Goal: Answer question/provide support: Share knowledge or assist other users

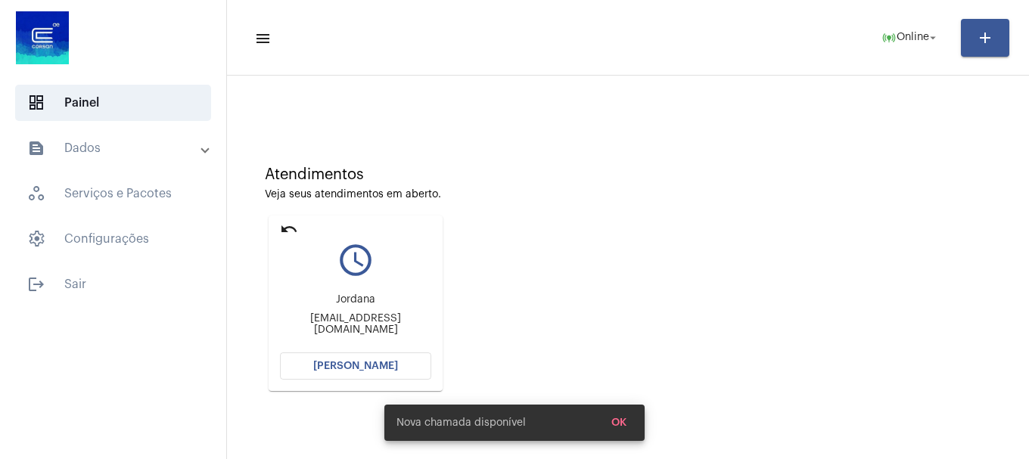
scroll to position [132, 0]
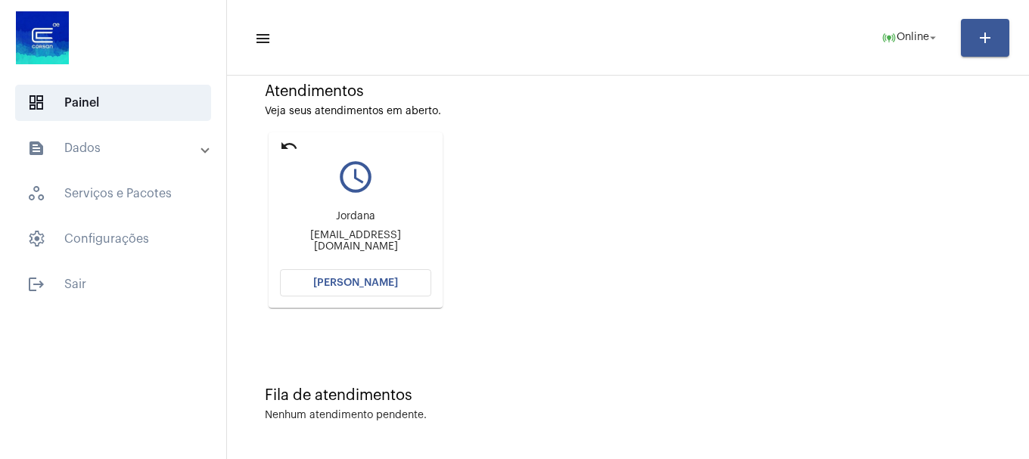
click at [338, 285] on span "[PERSON_NAME]" at bounding box center [355, 283] width 85 height 11
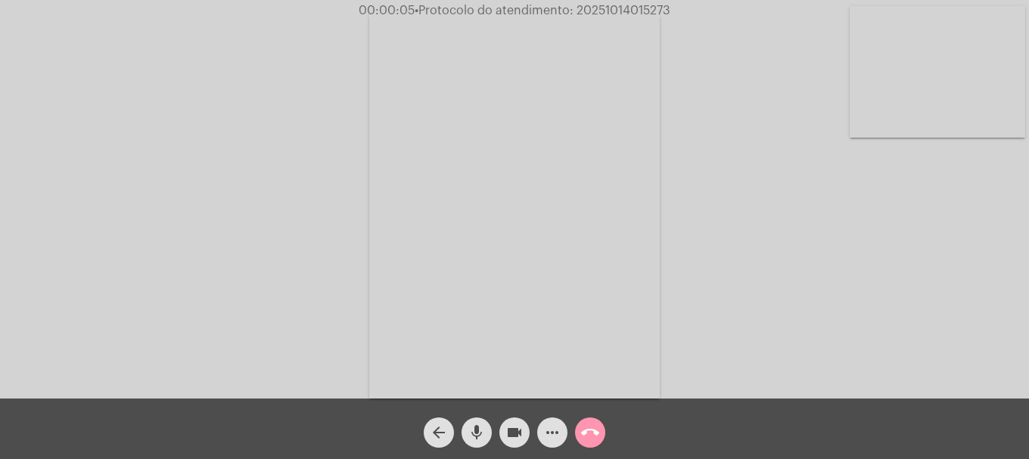
click at [909, 114] on video at bounding box center [938, 72] width 176 height 132
click at [266, 302] on video at bounding box center [201, 203] width 176 height 234
click at [524, 429] on button "videocam" at bounding box center [515, 433] width 30 height 30
click at [484, 441] on mat-icon "mic" at bounding box center [477, 433] width 18 height 18
click at [484, 441] on mat-icon "mic_off" at bounding box center [477, 433] width 18 height 18
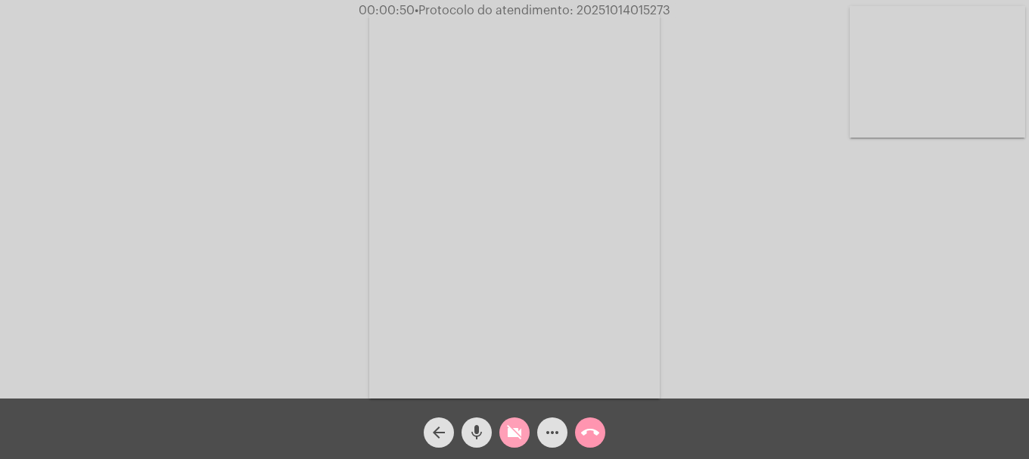
click at [500, 438] on button "videocam_off" at bounding box center [515, 433] width 30 height 30
click at [475, 437] on mat-icon "mic" at bounding box center [477, 433] width 18 height 18
click at [992, 94] on video at bounding box center [938, 72] width 176 height 132
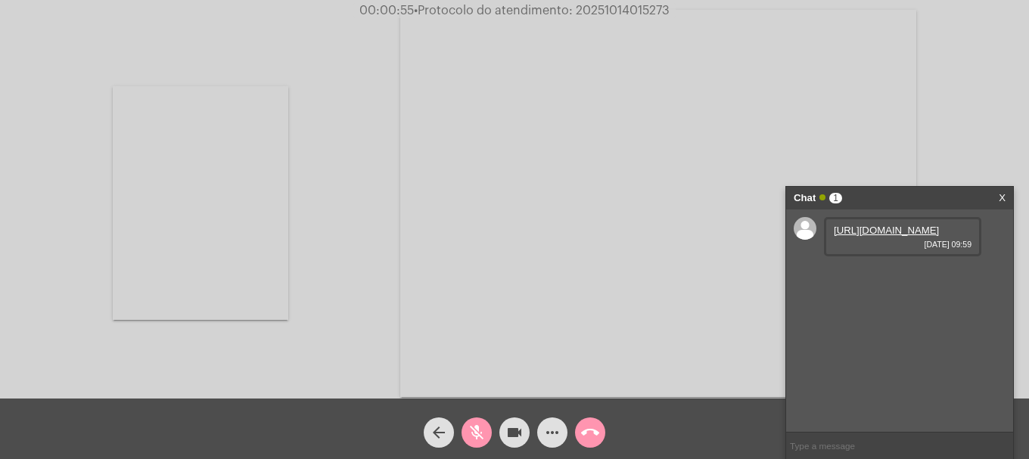
click at [889, 232] on link "[URL][DOMAIN_NAME]" at bounding box center [886, 230] width 105 height 11
drag, startPoint x: 476, startPoint y: 440, endPoint x: 807, endPoint y: 79, distance: 489.1
click at [476, 440] on mat-icon "mic_off" at bounding box center [477, 433] width 18 height 18
click at [928, 300] on div "[URL][DOMAIN_NAME] [DATE] 10:00" at bounding box center [902, 279] width 157 height 39
click at [908, 279] on link "[URL][DOMAIN_NAME]" at bounding box center [886, 273] width 105 height 11
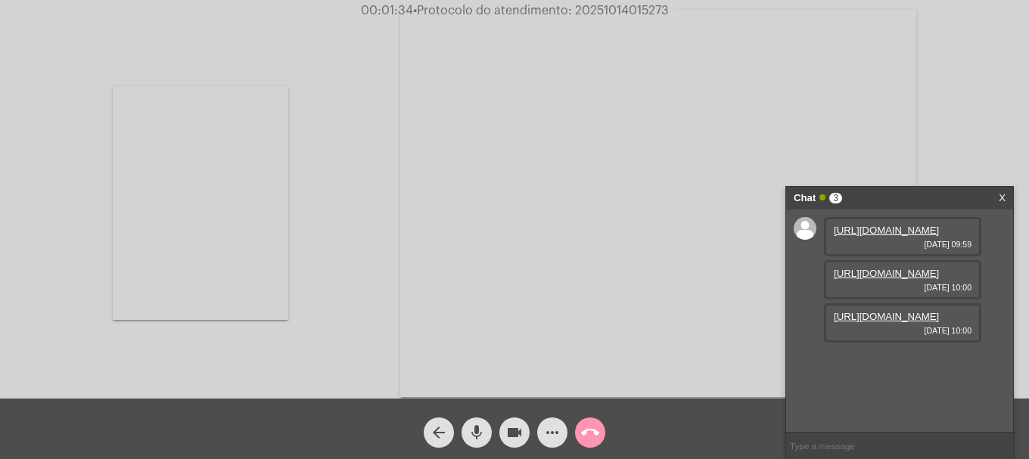
scroll to position [13, 0]
click at [886, 322] on link "[URL][DOMAIN_NAME]" at bounding box center [886, 316] width 105 height 11
click at [909, 366] on link "[URL][DOMAIN_NAME]" at bounding box center [886, 359] width 105 height 11
click at [992, 366] on div "[URL][DOMAIN_NAME] [DATE] 09:59 [URL][DOMAIN_NAME] [DATE] 10:00 [URL][DOMAIN_NA…" at bounding box center [899, 321] width 227 height 223
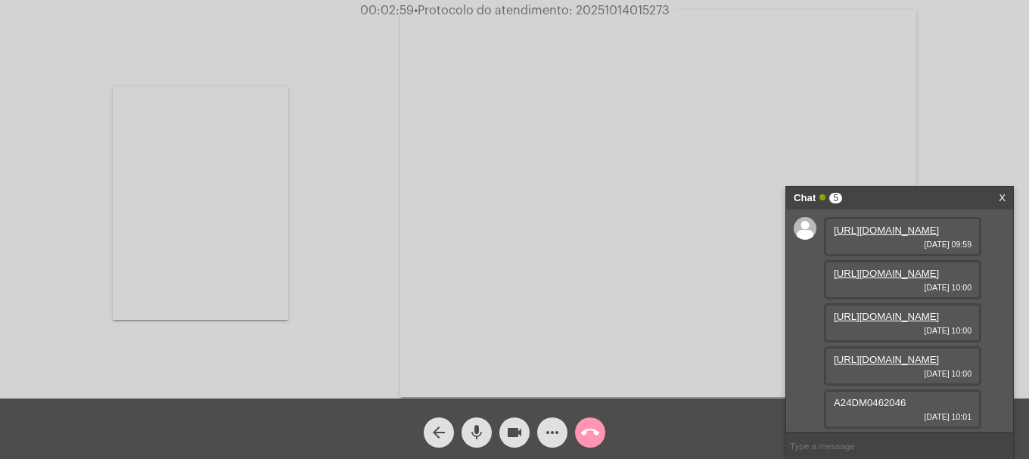
click at [202, 153] on video at bounding box center [201, 203] width 176 height 234
drag, startPoint x: 914, startPoint y: 406, endPoint x: 805, endPoint y: 406, distance: 109.8
click at [805, 406] on div "[URL][DOMAIN_NAME] [DATE] 09:59 [URL][DOMAIN_NAME] [DATE] 10:00 [URL][DOMAIN_NA…" at bounding box center [899, 321] width 227 height 223
copy span "A24DM0462046"
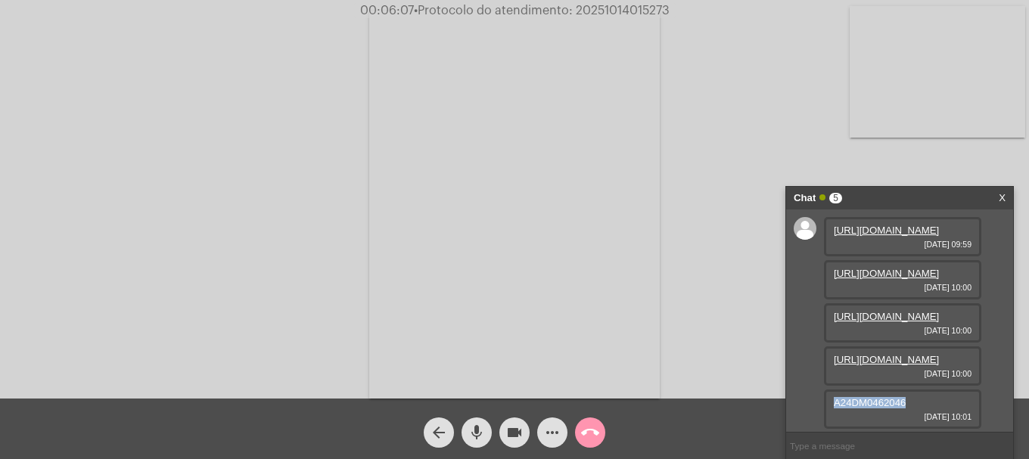
click at [525, 444] on button "videocam" at bounding box center [515, 433] width 30 height 30
click at [515, 437] on mat-icon "videocam_off" at bounding box center [515, 433] width 18 height 18
click at [545, 425] on mat-icon "more_horiz" at bounding box center [552, 433] width 18 height 18
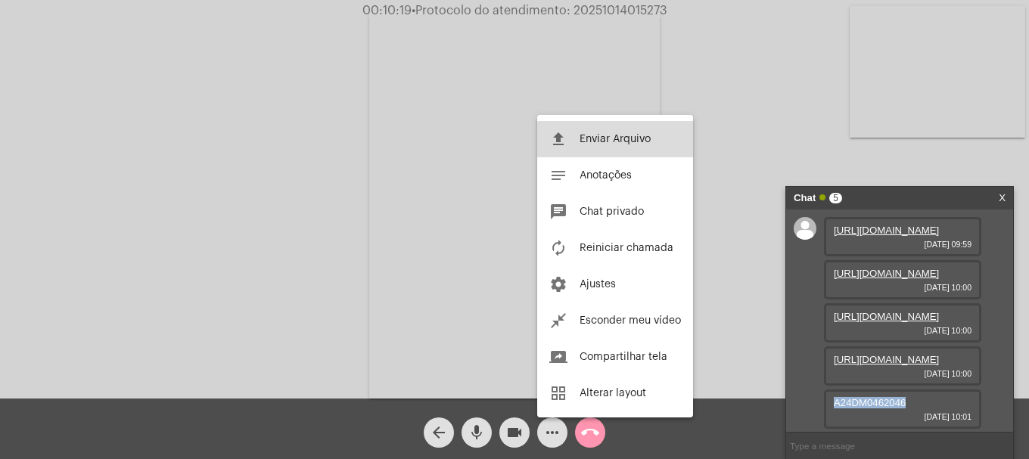
click at [659, 149] on button "file_upload Enviar Arquivo" at bounding box center [615, 139] width 156 height 36
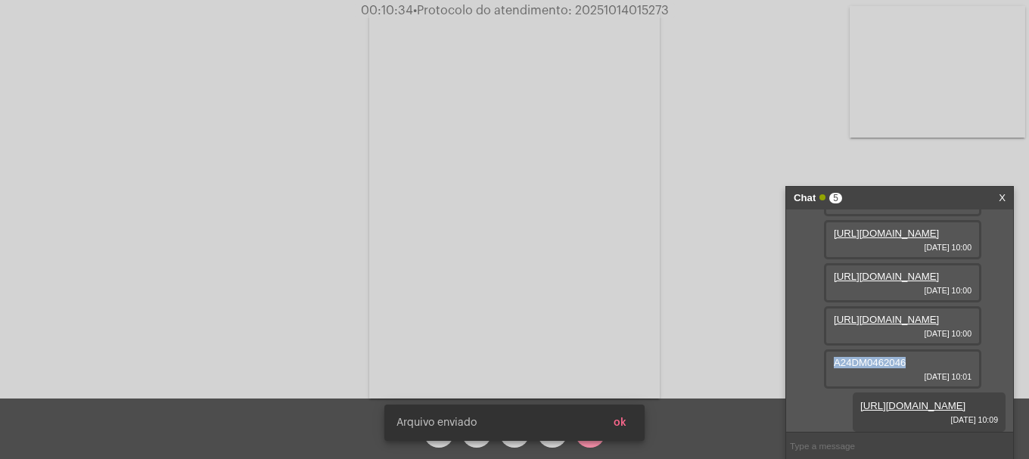
click at [621, 8] on span "• Protocolo do atendimento: 20251014015273" at bounding box center [541, 11] width 256 height 12
copy span "20251014015273"
click at [830, 447] on input "text" at bounding box center [899, 446] width 227 height 26
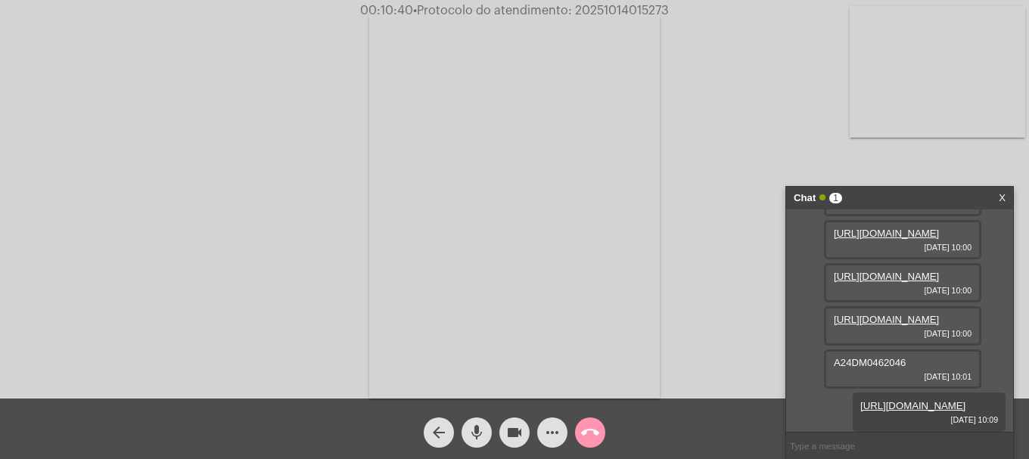
paste input "20251014015273"
type input "20251014015273"
click at [596, 417] on div "call_end" at bounding box center [591, 429] width 38 height 38
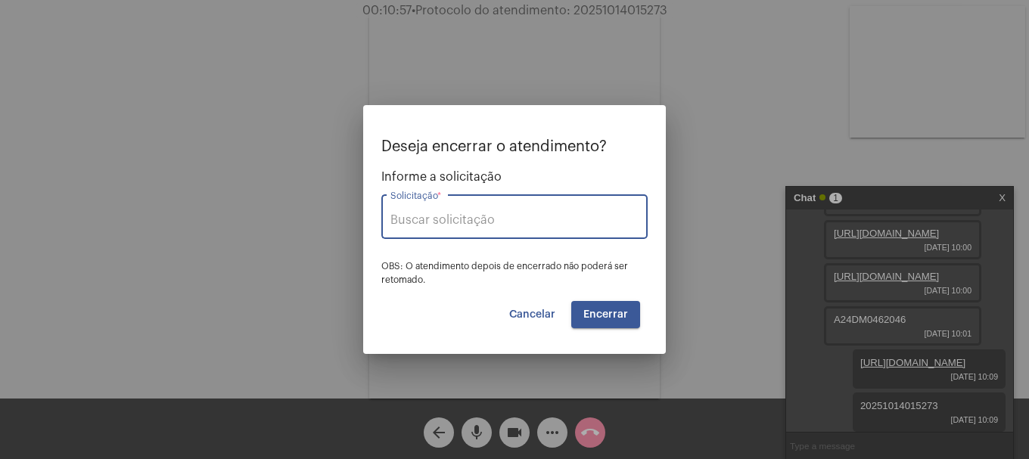
type input "Alterar nome do usuário na fatura"
drag, startPoint x: 580, startPoint y: 225, endPoint x: 342, endPoint y: 219, distance: 237.8
click at [342, 219] on div "Deseja encerrar o atendimento? Informe a solicitação Alterar nome do usuário na…" at bounding box center [514, 229] width 1029 height 459
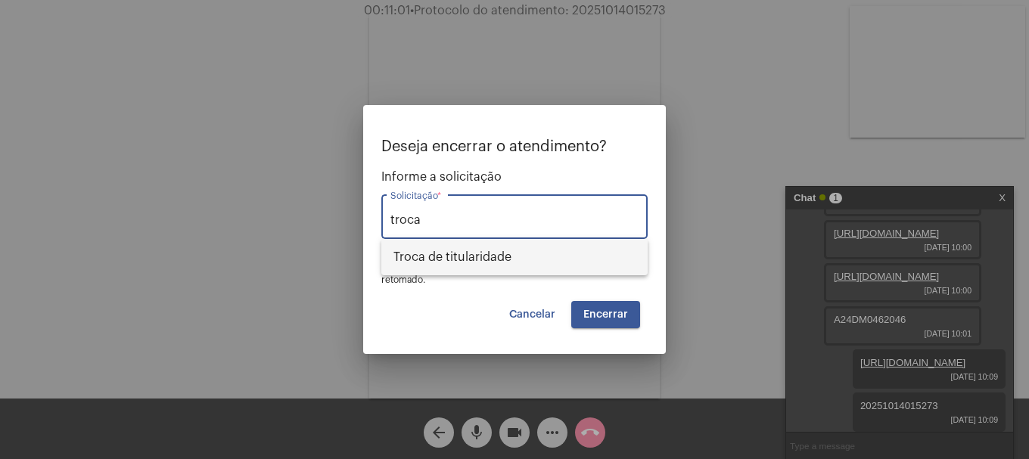
drag, startPoint x: 466, startPoint y: 257, endPoint x: 555, endPoint y: 295, distance: 97.3
click at [466, 257] on span "Troca de titularidade" at bounding box center [515, 257] width 242 height 36
type input "Troca de titularidade"
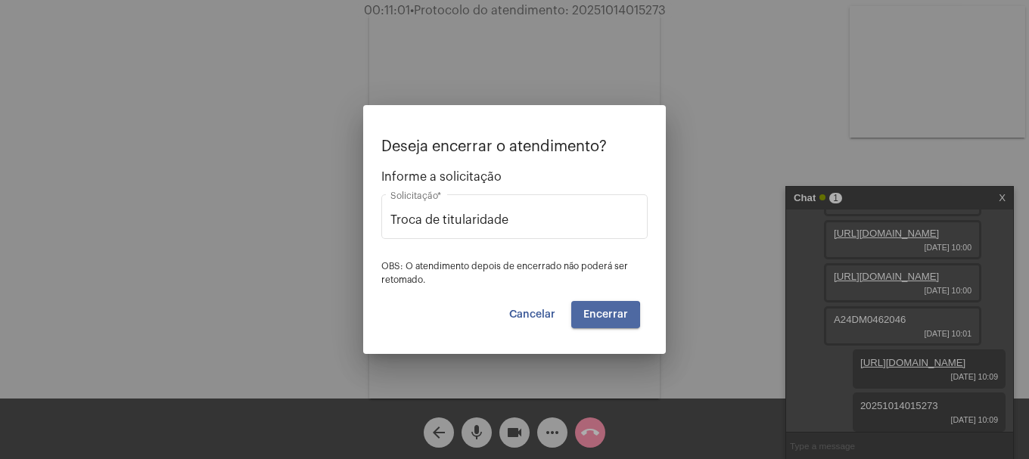
click at [596, 316] on span "Encerrar" at bounding box center [606, 315] width 45 height 11
click at [596, 316] on video at bounding box center [514, 205] width 291 height 388
click at [596, 316] on div "Acessando Câmera e Microfone..." at bounding box center [515, 203] width 1026 height 399
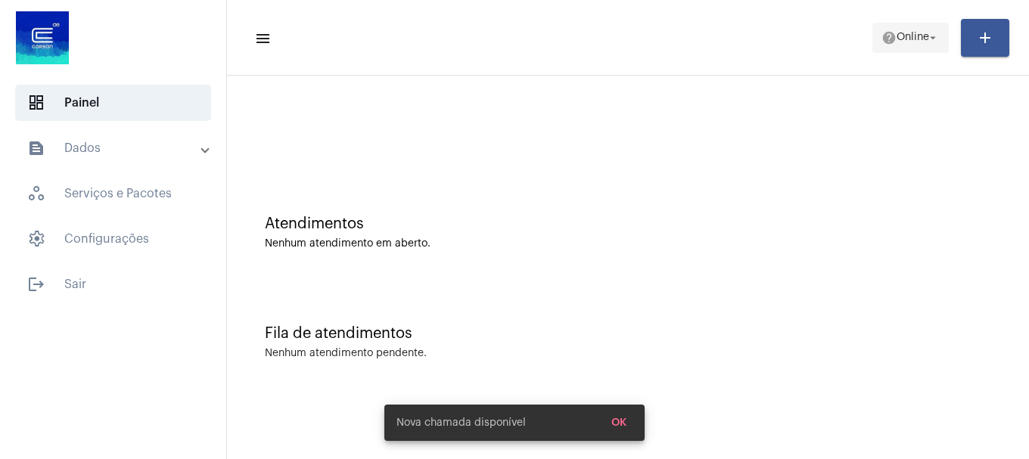
click at [932, 37] on mat-icon "arrow_drop_down" at bounding box center [934, 38] width 14 height 14
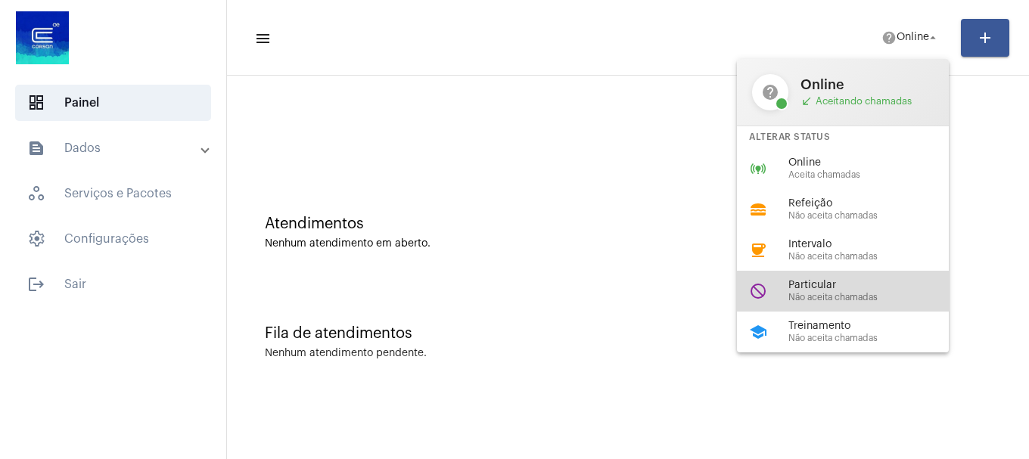
click at [802, 283] on span "Particular" at bounding box center [875, 285] width 173 height 11
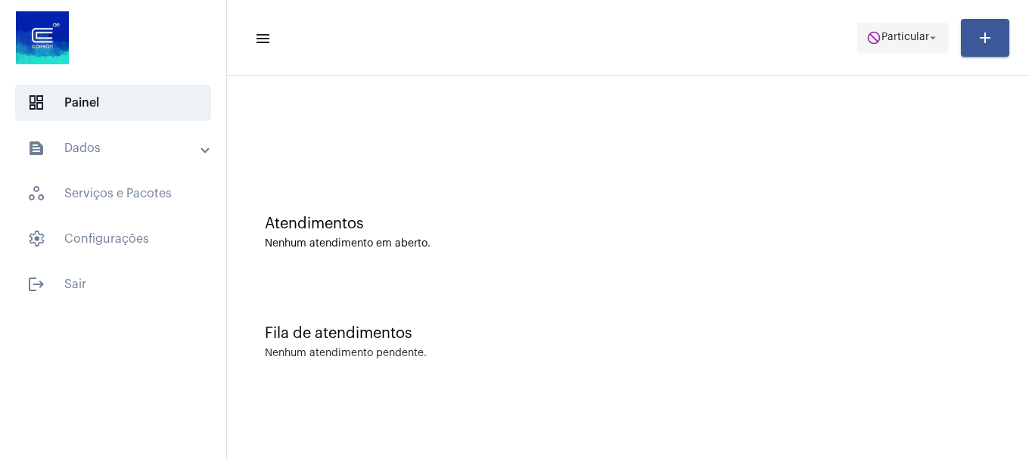
click at [867, 48] on span "do_not_disturb Particular arrow_drop_down" at bounding box center [903, 36] width 73 height 27
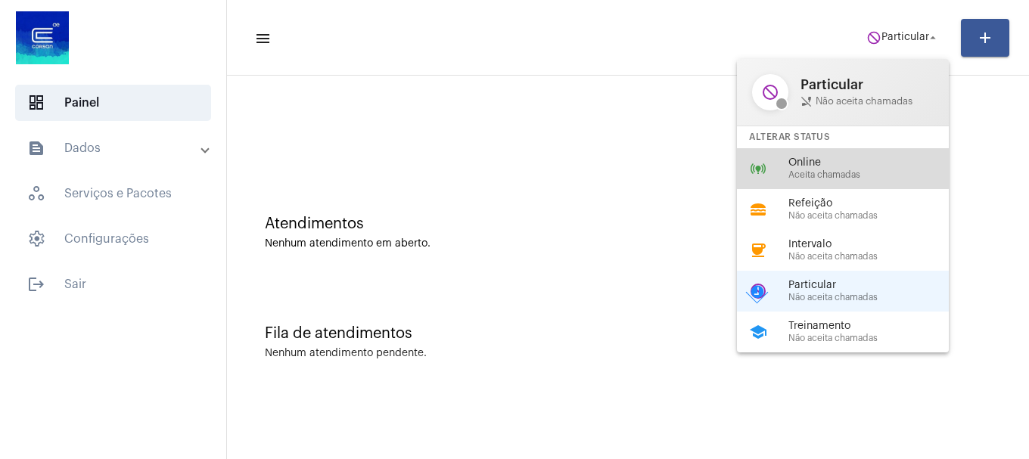
click at [839, 164] on span "Online" at bounding box center [875, 162] width 173 height 11
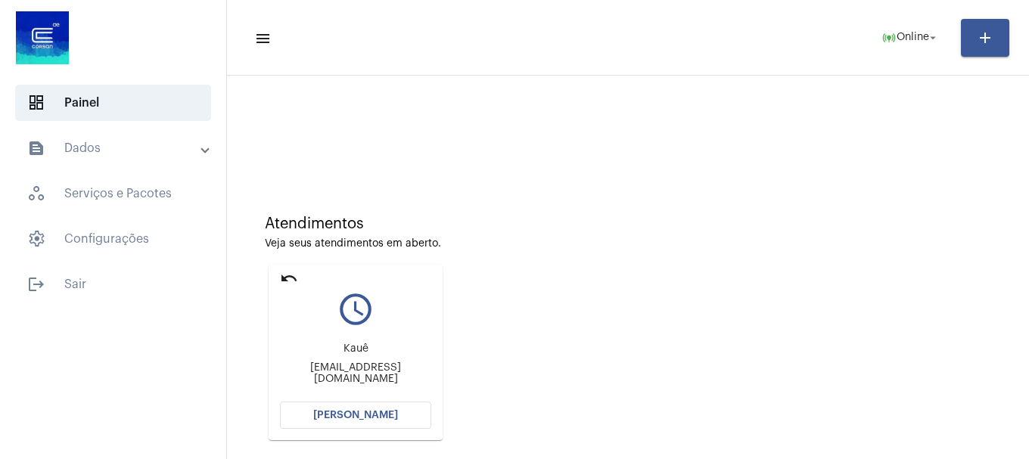
click at [363, 419] on span "[PERSON_NAME]" at bounding box center [355, 415] width 85 height 11
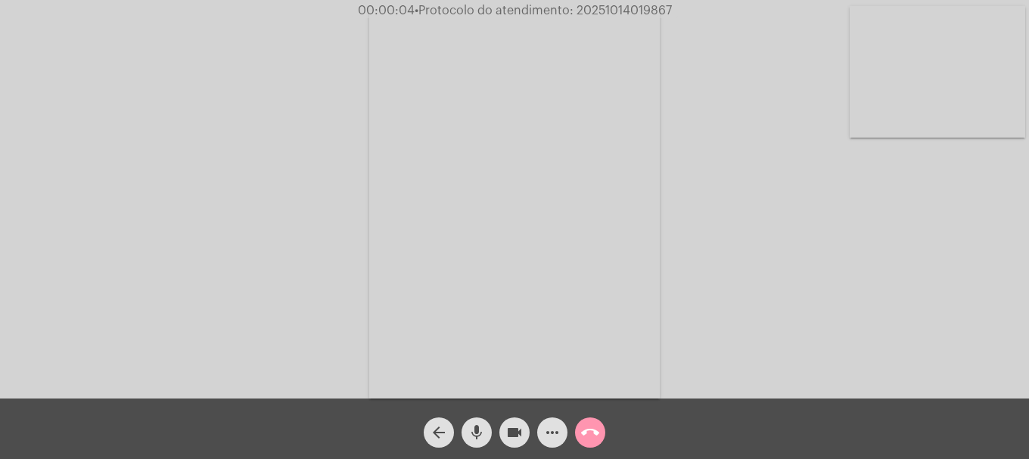
click at [478, 438] on mat-icon "mic" at bounding box center [477, 433] width 18 height 18
click at [508, 445] on span "videocam" at bounding box center [515, 433] width 18 height 30
click at [510, 443] on span "videocam_off" at bounding box center [515, 433] width 18 height 30
click at [486, 438] on button "mic_off" at bounding box center [477, 433] width 30 height 30
click at [942, 117] on video at bounding box center [938, 72] width 176 height 132
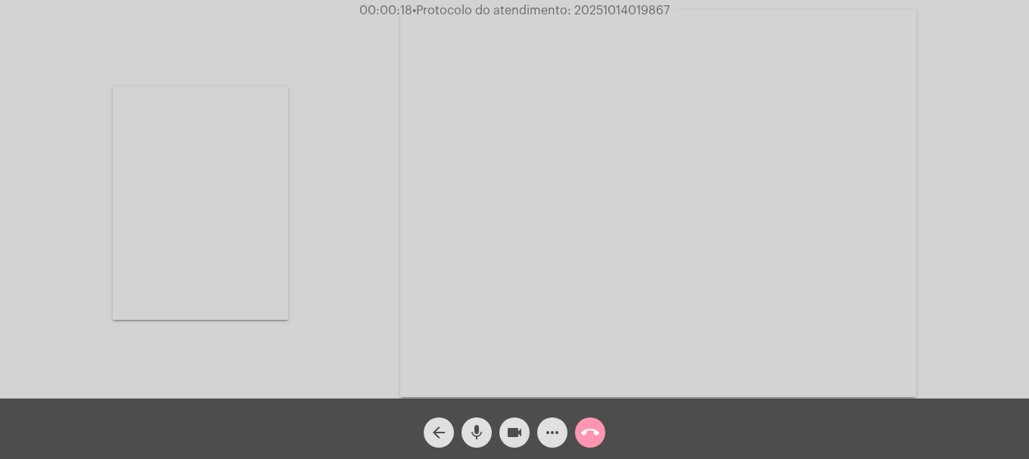
click at [288, 257] on video at bounding box center [201, 203] width 176 height 234
click at [478, 431] on mat-icon "mic" at bounding box center [477, 433] width 18 height 18
click at [475, 431] on mat-icon "mic_off" at bounding box center [477, 433] width 18 height 18
click at [475, 431] on mat-icon "mic" at bounding box center [477, 433] width 18 height 18
click at [936, 81] on video at bounding box center [938, 72] width 176 height 132
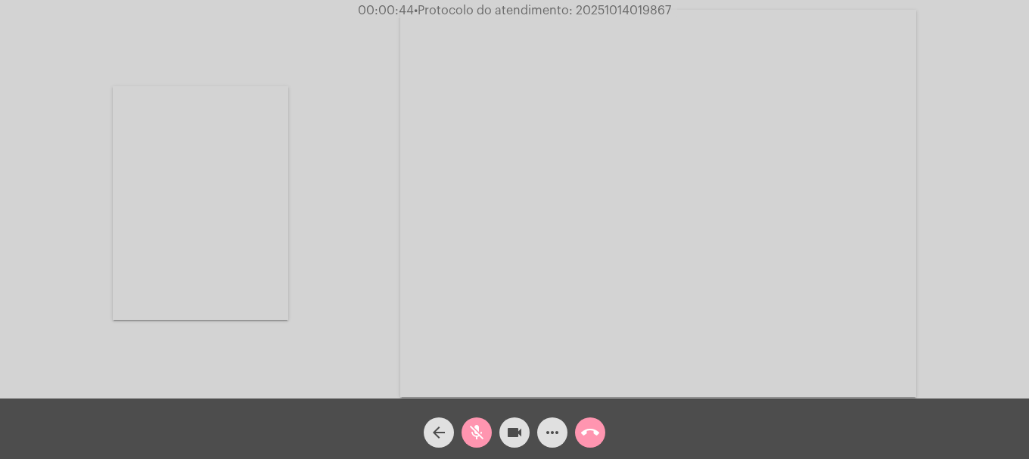
click at [487, 439] on button "mic_off" at bounding box center [477, 433] width 30 height 30
click at [256, 275] on video at bounding box center [201, 203] width 176 height 234
click at [473, 438] on mat-icon "mic" at bounding box center [477, 433] width 18 height 18
click at [516, 435] on mat-icon "videocam" at bounding box center [515, 433] width 18 height 18
click at [519, 431] on mat-icon "videocam_off" at bounding box center [515, 433] width 18 height 18
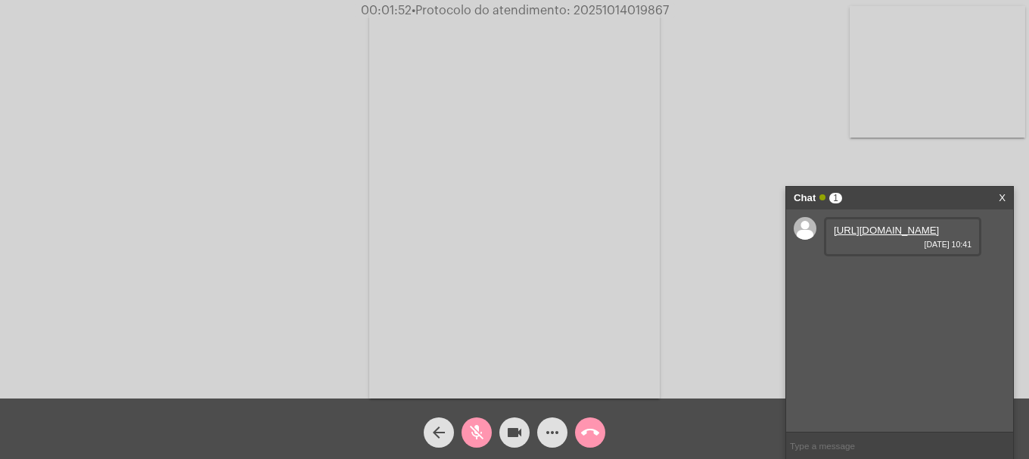
click at [472, 431] on mat-icon "mic_off" at bounding box center [477, 433] width 18 height 18
click at [874, 236] on link "[URL][DOMAIN_NAME]" at bounding box center [886, 230] width 105 height 11
click at [882, 292] on span "[DATE] 10:41" at bounding box center [903, 287] width 138 height 9
click at [881, 279] on link "[URL][DOMAIN_NAME]" at bounding box center [886, 273] width 105 height 11
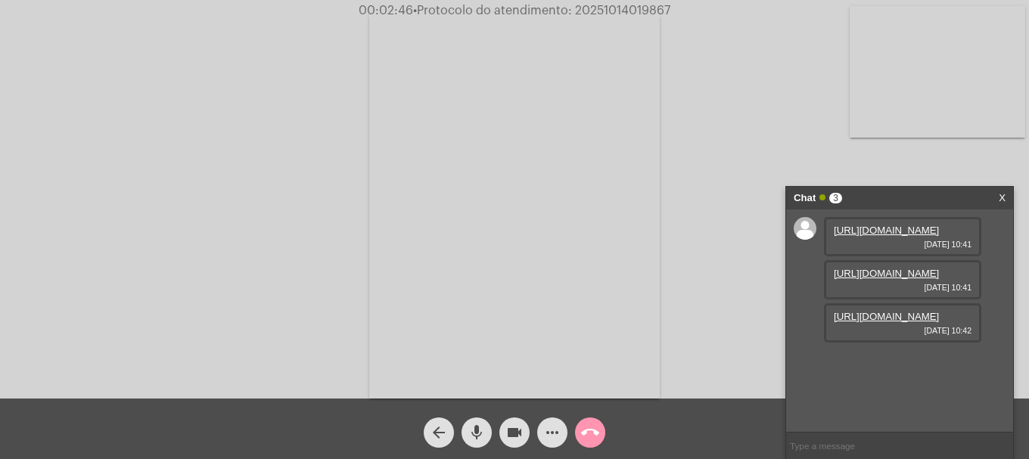
click at [865, 322] on link "[URL][DOMAIN_NAME]" at bounding box center [886, 316] width 105 height 11
drag, startPoint x: 884, startPoint y: 416, endPoint x: 884, endPoint y: 403, distance: 12.9
click at [884, 386] on div "[URL][DOMAIN_NAME] [DATE] 10:42" at bounding box center [902, 366] width 157 height 39
click at [884, 366] on link "[URL][DOMAIN_NAME]" at bounding box center [886, 359] width 105 height 11
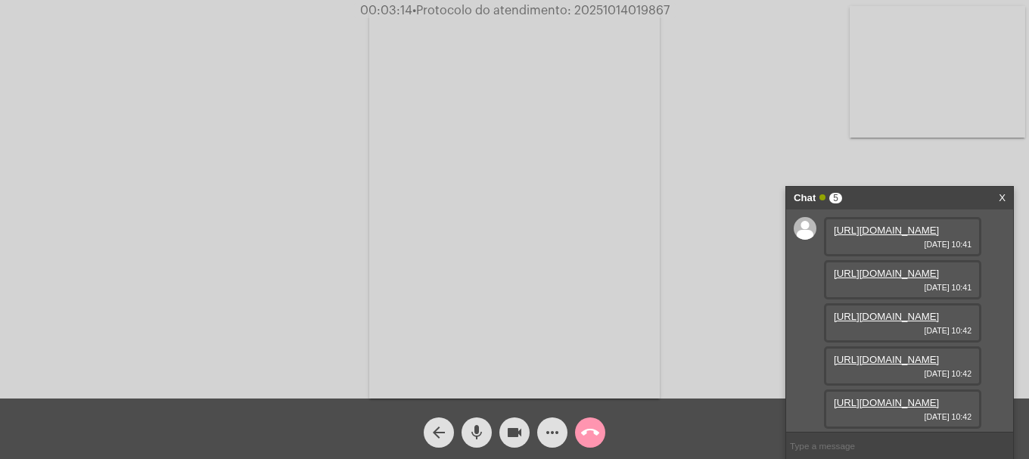
scroll to position [167, 0]
click at [889, 397] on link "[URL][DOMAIN_NAME]" at bounding box center [886, 402] width 105 height 11
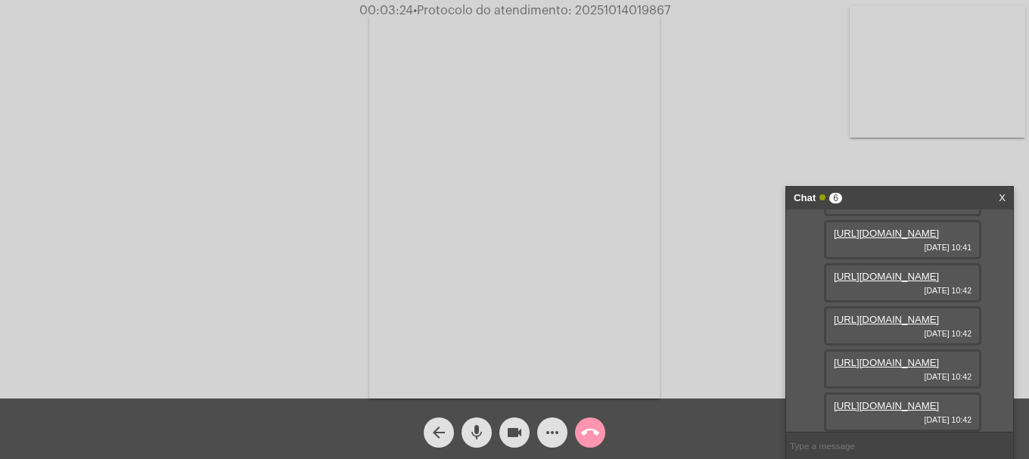
scroll to position [244, 0]
click at [849, 406] on link "[URL][DOMAIN_NAME]" at bounding box center [886, 405] width 105 height 11
click at [916, 350] on div "[URL][DOMAIN_NAME] [DATE] 10:42" at bounding box center [902, 369] width 157 height 39
click at [916, 357] on link "[URL][DOMAIN_NAME]" at bounding box center [886, 362] width 105 height 11
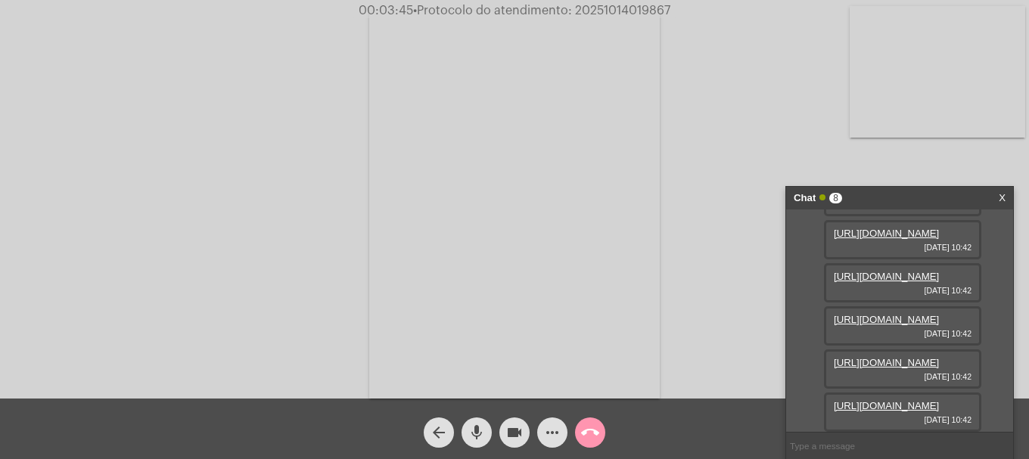
click at [894, 400] on link "[URL][DOMAIN_NAME]" at bounding box center [886, 405] width 105 height 11
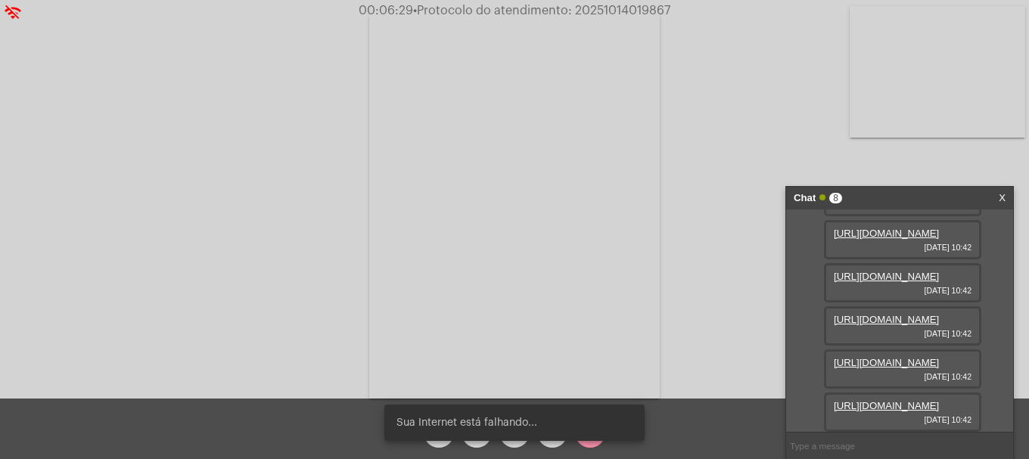
click at [916, 82] on video at bounding box center [938, 72] width 176 height 132
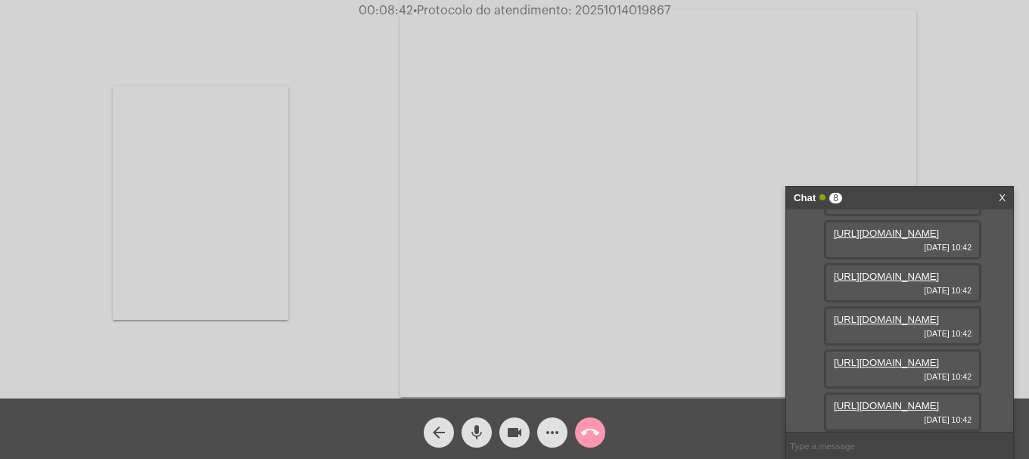
click at [300, 76] on div "Acessando Câmera e Microfone..." at bounding box center [515, 201] width 1026 height 399
click at [269, 131] on video at bounding box center [201, 203] width 176 height 234
click at [506, 436] on mat-icon "videocam" at bounding box center [515, 433] width 18 height 18
click at [518, 436] on mat-icon "videocam_off" at bounding box center [515, 433] width 18 height 18
click at [618, 11] on span "• Protocolo do atendimento: 20251014019867" at bounding box center [539, 11] width 257 height 12
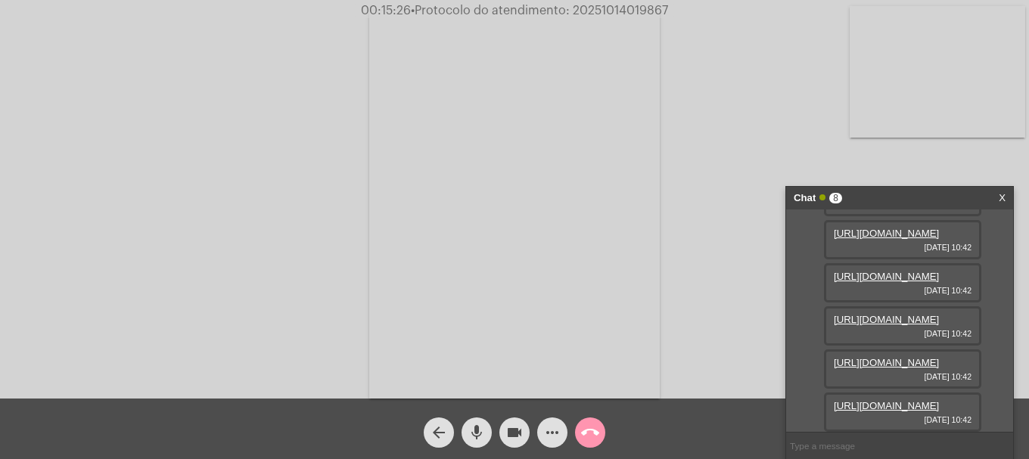
click at [618, 11] on span "• Protocolo do atendimento: 20251014019867" at bounding box center [539, 11] width 257 height 12
copy span "20251014019867"
click at [824, 444] on input "text" at bounding box center [899, 446] width 227 height 26
paste input "20251014019867"
type input "20251014019867"
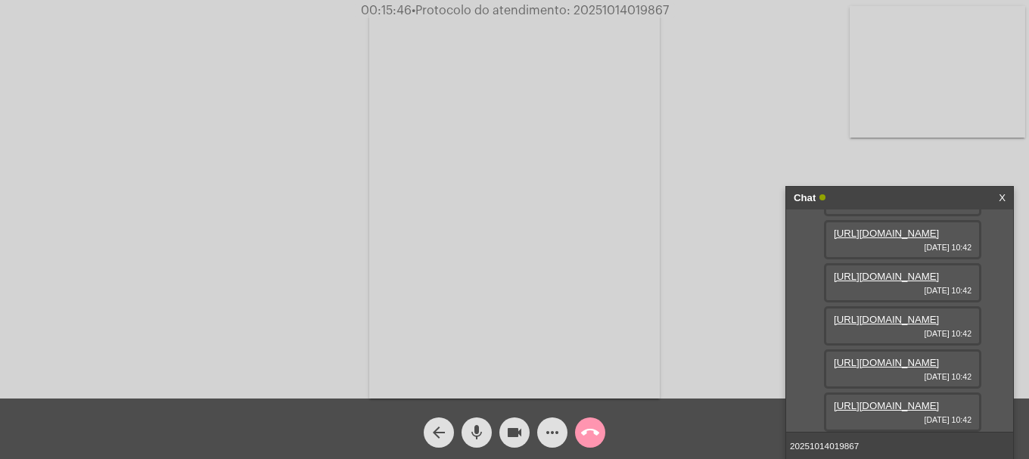
click at [920, 58] on video at bounding box center [938, 72] width 176 height 132
click at [901, 447] on input "20251014019867" at bounding box center [899, 446] width 227 height 26
click at [590, 421] on span "call_end" at bounding box center [590, 433] width 18 height 30
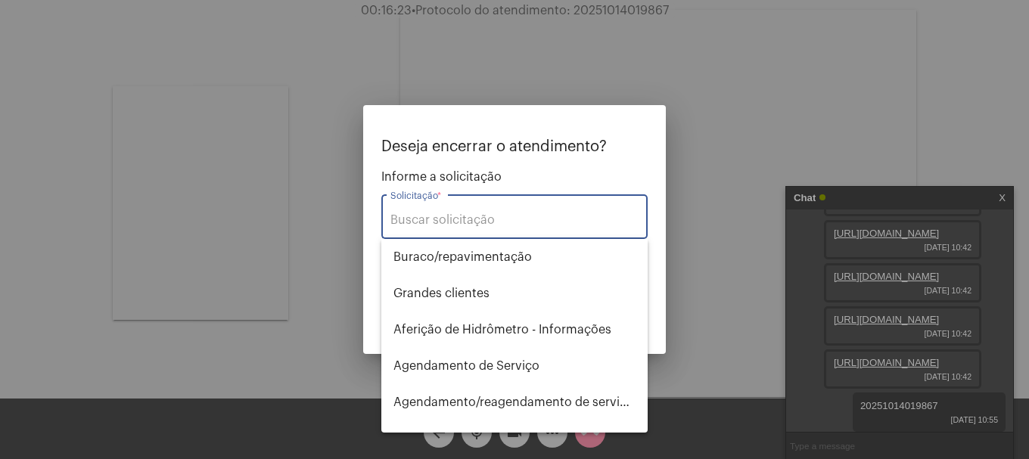
click at [480, 220] on input "Solicitação *" at bounding box center [515, 220] width 248 height 14
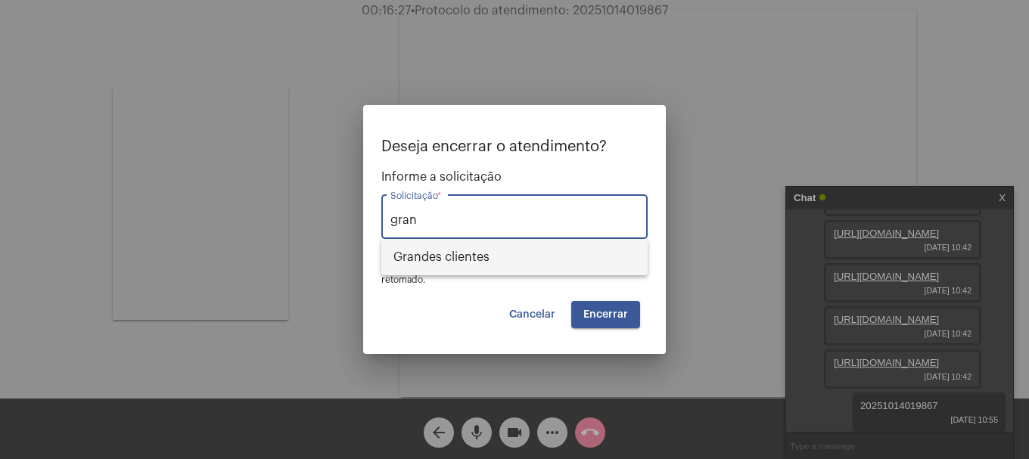
click at [477, 254] on span "⁠Grandes clientes" at bounding box center [515, 257] width 242 height 36
type input "⁠Grandes clientes"
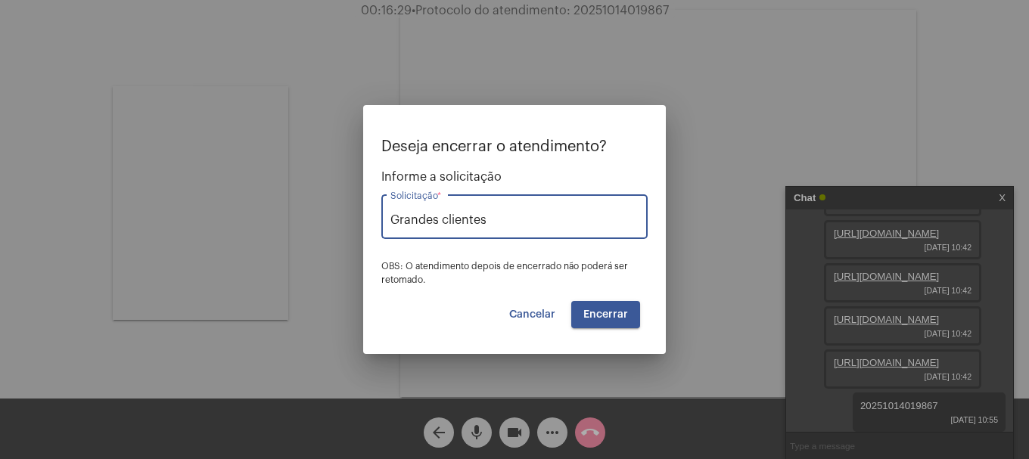
click at [593, 314] on span "Encerrar" at bounding box center [606, 315] width 45 height 11
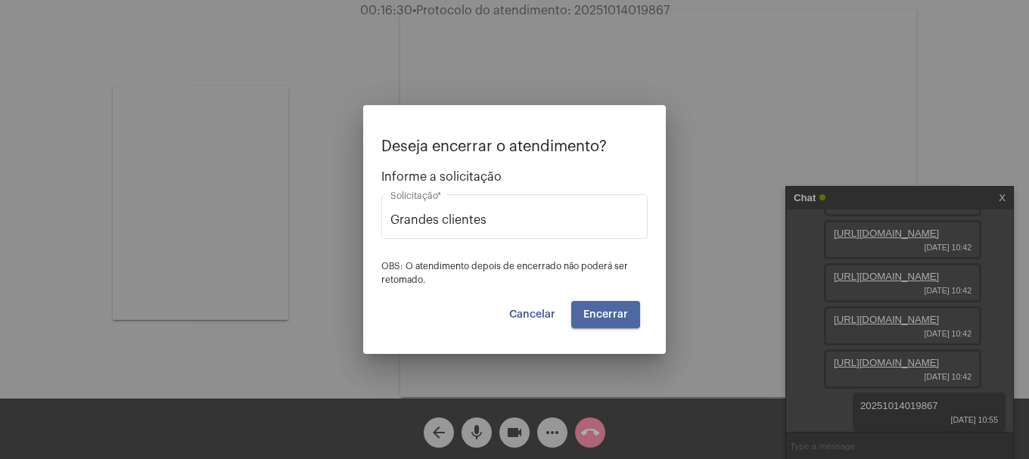
click at [593, 314] on span "Encerrar" at bounding box center [606, 315] width 45 height 11
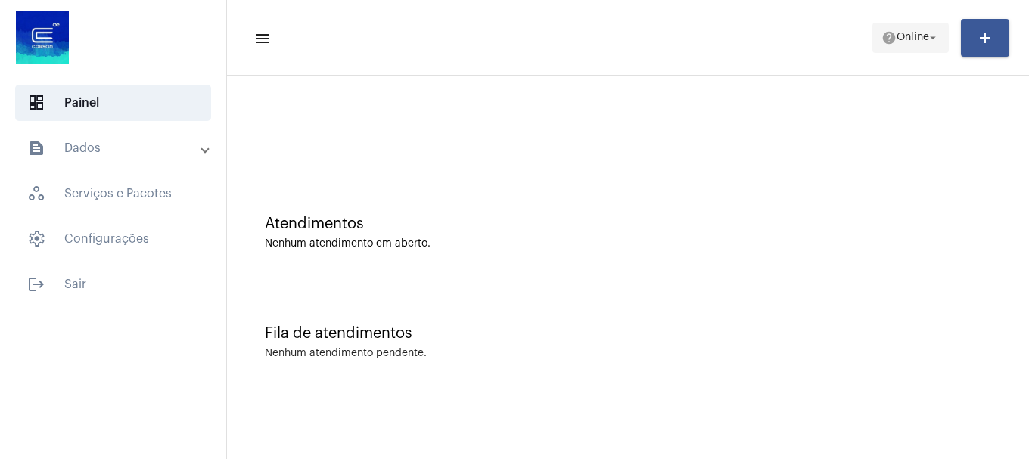
click at [897, 35] on span "Online" at bounding box center [913, 38] width 33 height 11
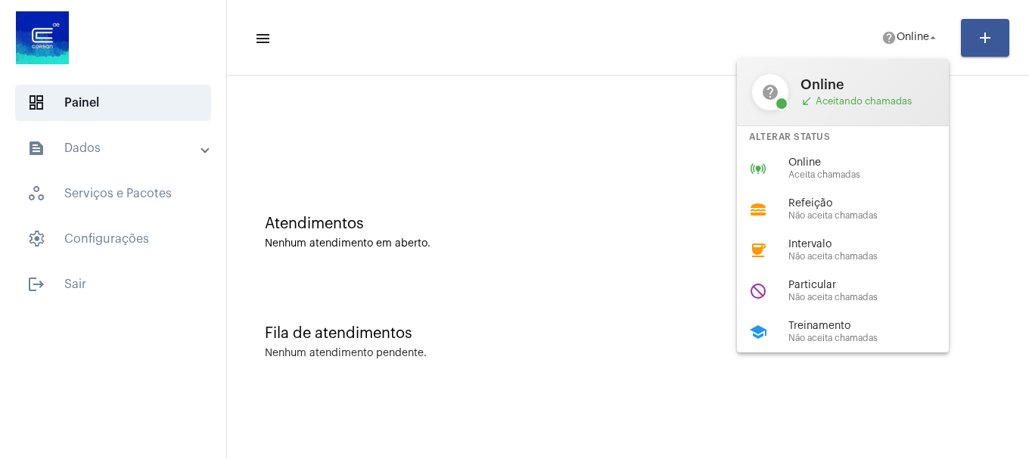
click at [799, 329] on span "Treinamento" at bounding box center [875, 326] width 173 height 11
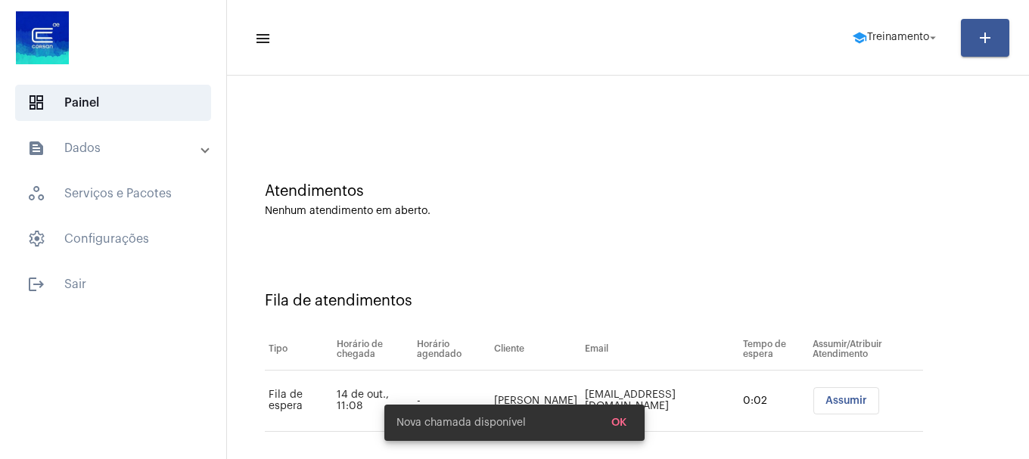
scroll to position [46, 0]
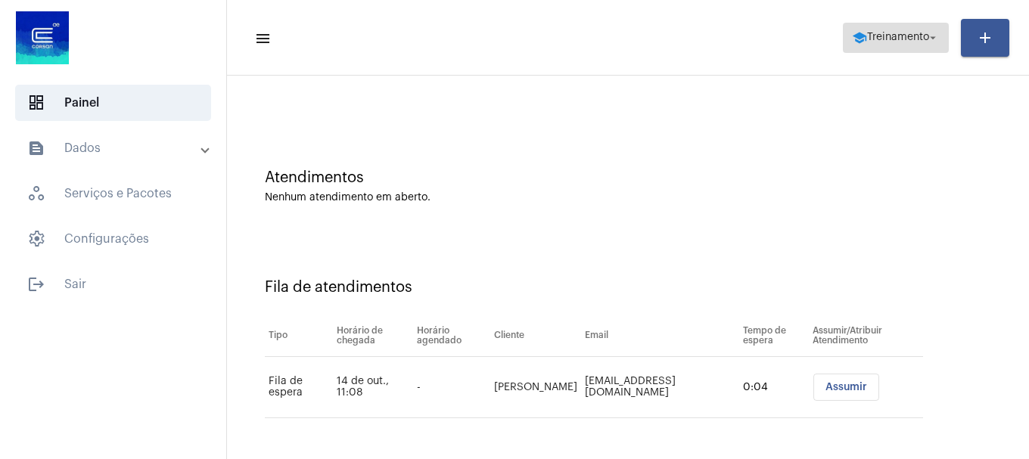
click at [869, 33] on span "Treinamento" at bounding box center [898, 38] width 62 height 11
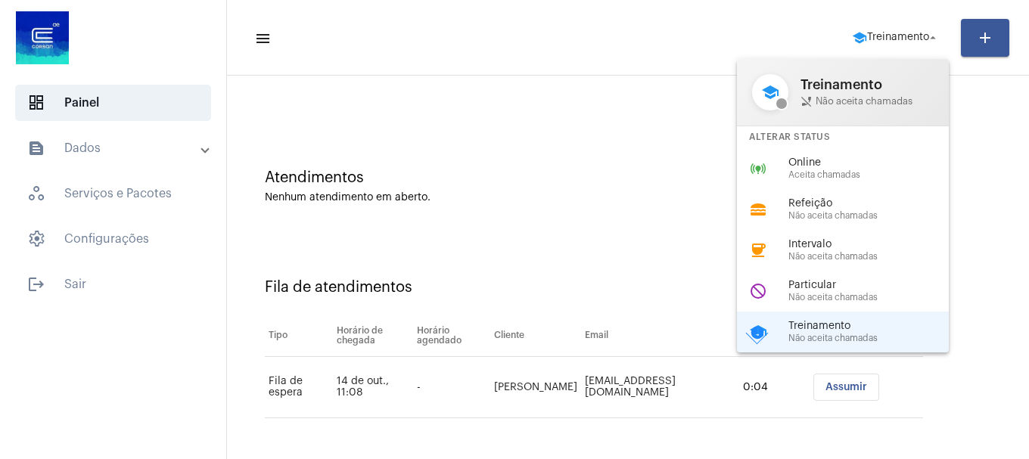
click at [860, 169] on div "Online Aceita chamadas" at bounding box center [875, 168] width 173 height 23
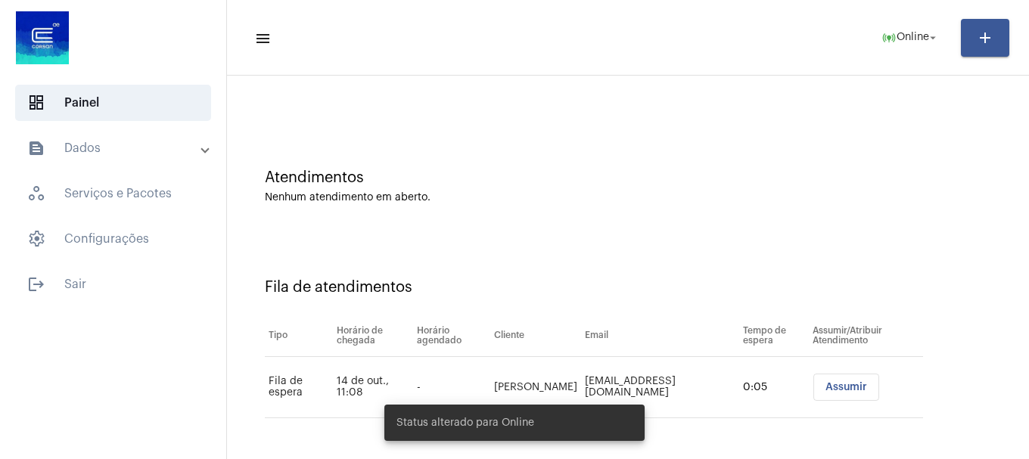
click at [840, 384] on span "Assumir" at bounding box center [847, 387] width 42 height 11
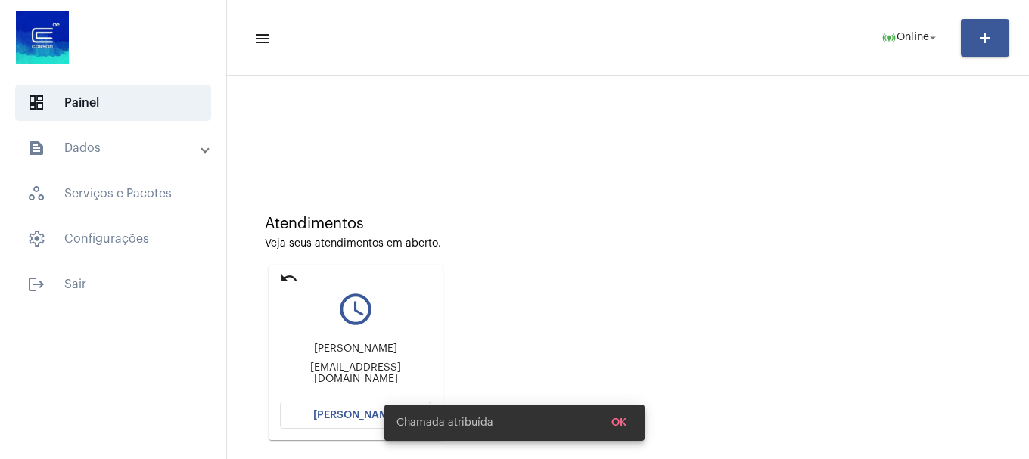
click at [362, 410] on button "[PERSON_NAME]" at bounding box center [355, 415] width 151 height 27
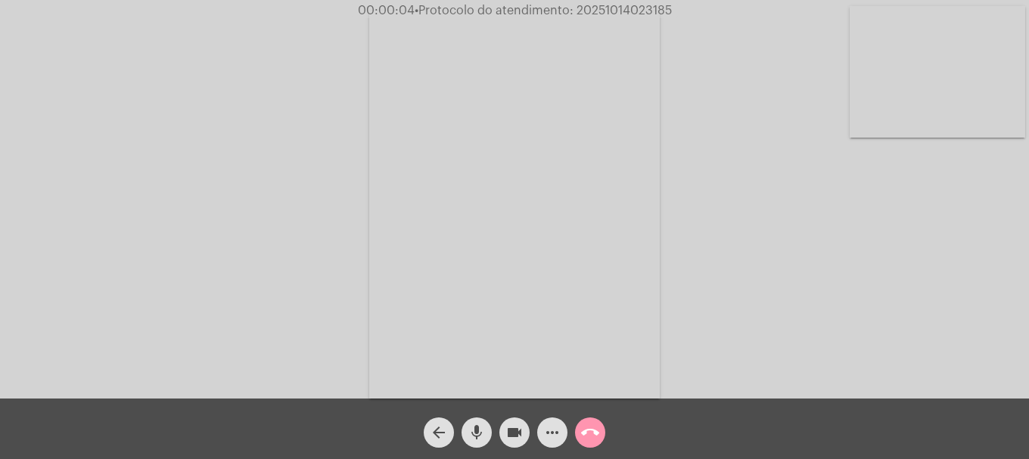
click at [995, 109] on video at bounding box center [938, 72] width 176 height 132
click at [477, 435] on mat-icon "mic" at bounding box center [477, 433] width 18 height 18
click at [279, 209] on video at bounding box center [201, 203] width 176 height 234
click at [477, 434] on mat-icon "mic_off" at bounding box center [477, 433] width 18 height 18
click at [519, 433] on mat-icon "videocam" at bounding box center [515, 433] width 18 height 18
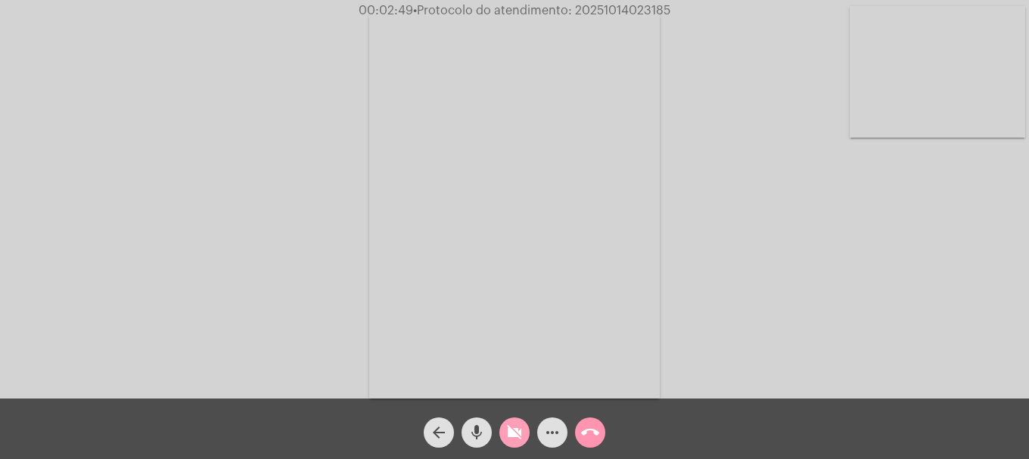
click at [519, 433] on mat-icon "videocam_off" at bounding box center [515, 433] width 18 height 18
click at [512, 428] on mat-icon "videocam" at bounding box center [515, 433] width 18 height 18
click at [511, 440] on mat-icon "videocam_off" at bounding box center [515, 433] width 18 height 18
click at [537, 422] on div "more_horiz" at bounding box center [553, 429] width 38 height 38
click at [544, 420] on span "more_horiz" at bounding box center [552, 433] width 18 height 30
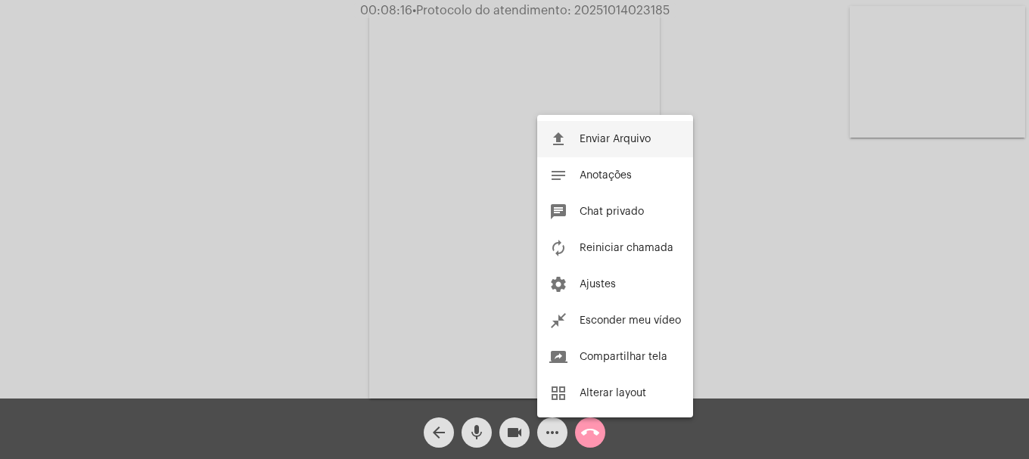
click at [592, 129] on button "file_upload Enviar Arquivo" at bounding box center [615, 139] width 156 height 36
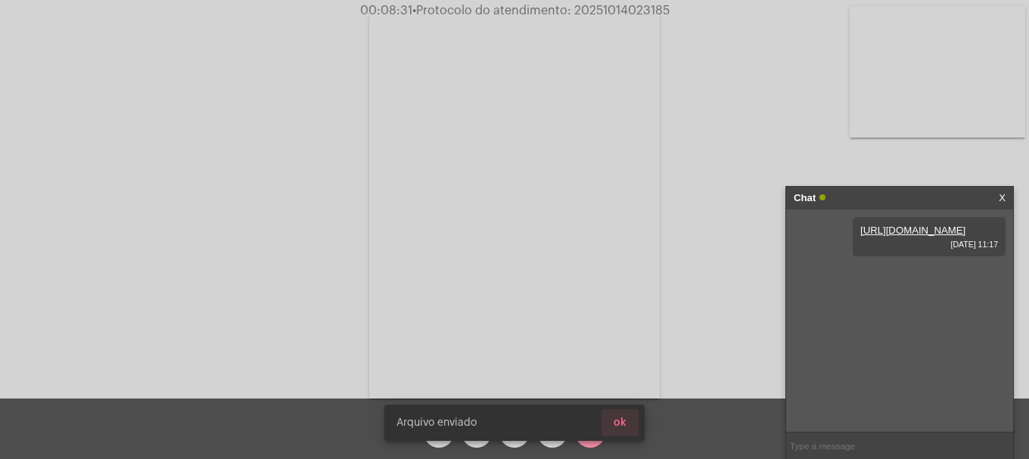
click at [624, 427] on span "ok" at bounding box center [620, 423] width 13 height 11
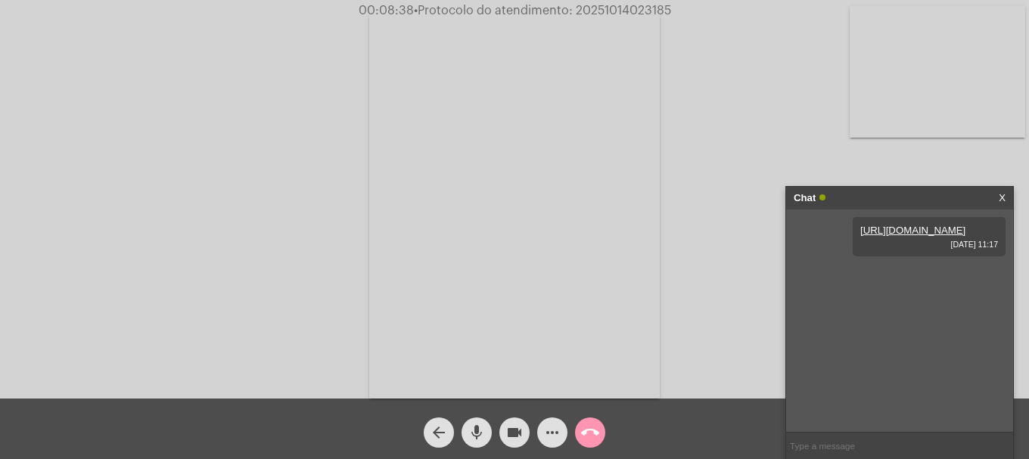
click at [472, 445] on span "mic" at bounding box center [477, 433] width 18 height 30
click at [523, 447] on span "videocam" at bounding box center [515, 433] width 18 height 30
click at [523, 447] on span "videocam_off" at bounding box center [515, 433] width 18 height 30
click at [509, 434] on mat-icon "videocam" at bounding box center [515, 433] width 18 height 18
click at [509, 434] on mat-icon "videocam_off" at bounding box center [515, 433] width 18 height 18
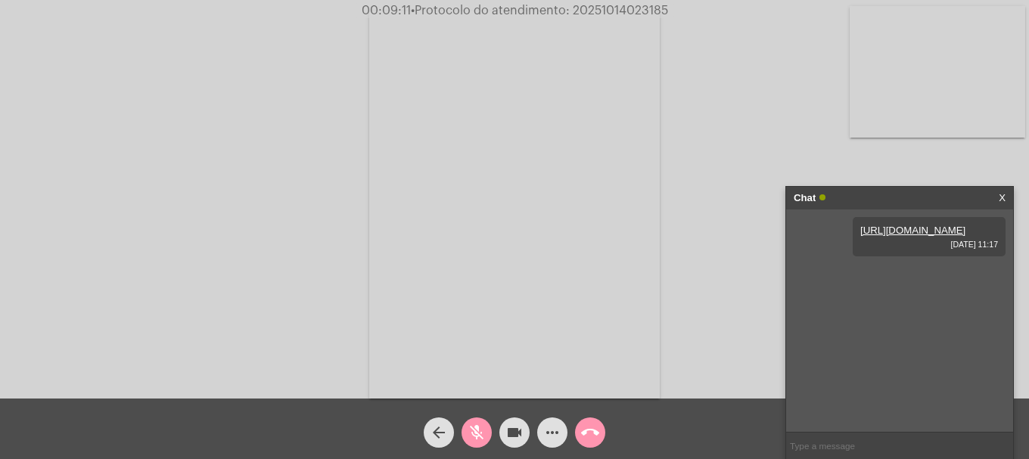
click at [983, 111] on video at bounding box center [938, 72] width 176 height 132
click at [469, 430] on mat-icon "mic_off" at bounding box center [477, 433] width 18 height 18
click at [612, 2] on div "Acessando Câmera e Microfone..." at bounding box center [515, 201] width 1026 height 399
click at [612, 6] on span "• Protocolo do atendimento: 20251014023185" at bounding box center [538, 11] width 257 height 12
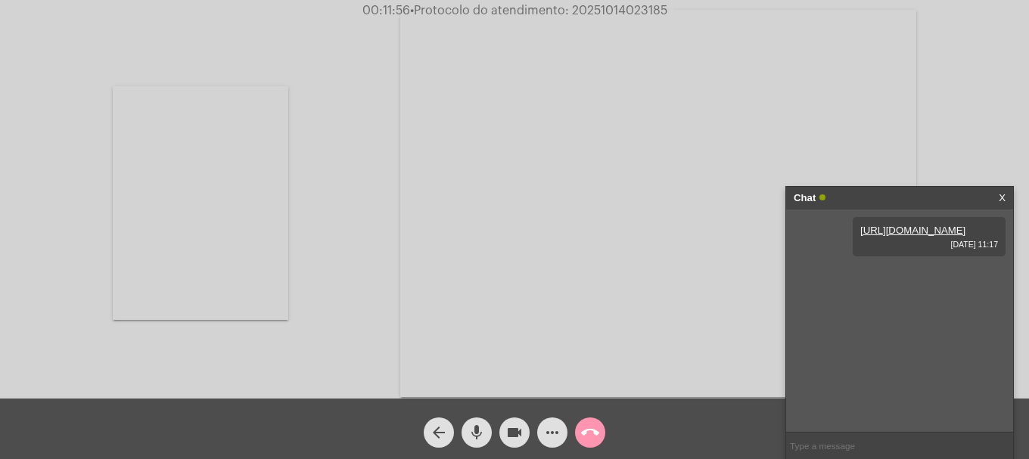
copy span "20251014023185"
click at [914, 456] on input "text" at bounding box center [899, 446] width 227 height 26
paste input "20251014023185"
type input "20251014023185"
click at [579, 441] on button "call_end" at bounding box center [590, 433] width 30 height 30
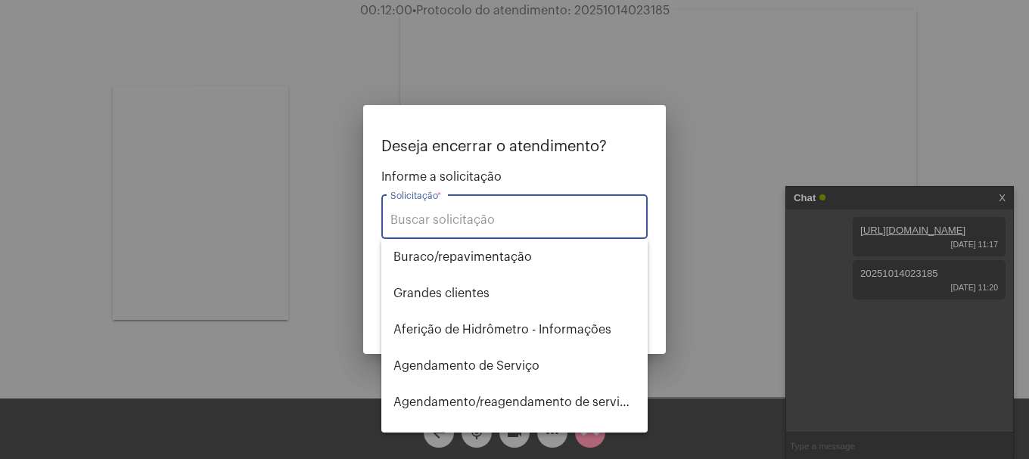
click at [489, 214] on input "Solicitação *" at bounding box center [515, 220] width 248 height 14
type input "2"
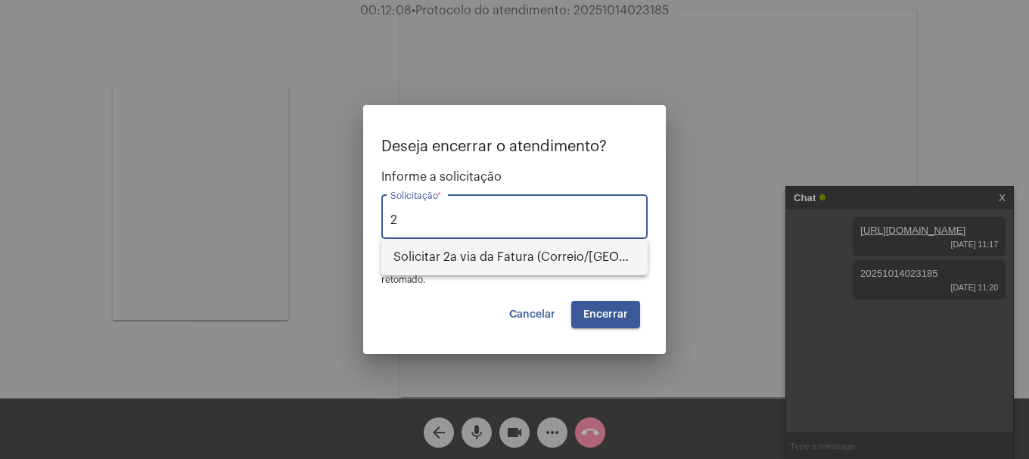
click at [487, 266] on span "Solicitar 2a via da Fatura (Correio/[GEOGRAPHIC_DATA]/Email)" at bounding box center [515, 257] width 242 height 36
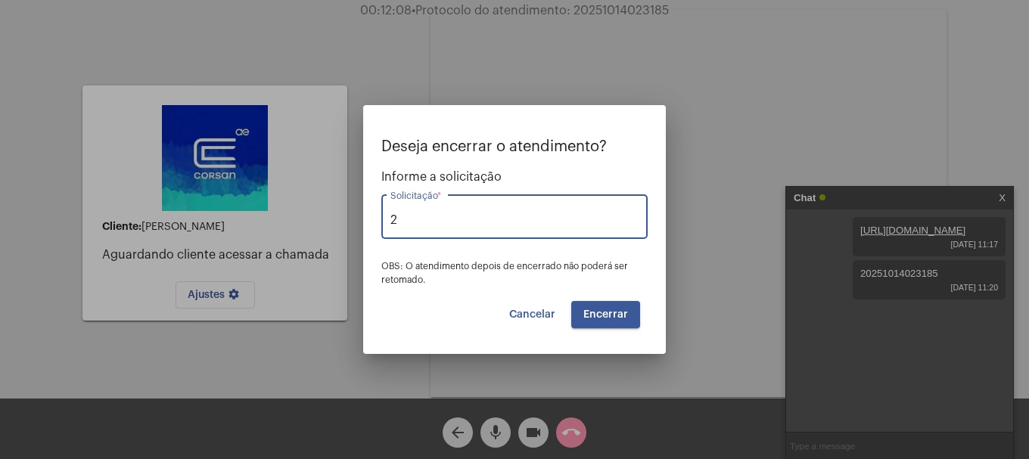
type input "Solicitar 2a via da Fatura (Correio/[GEOGRAPHIC_DATA]/Email)"
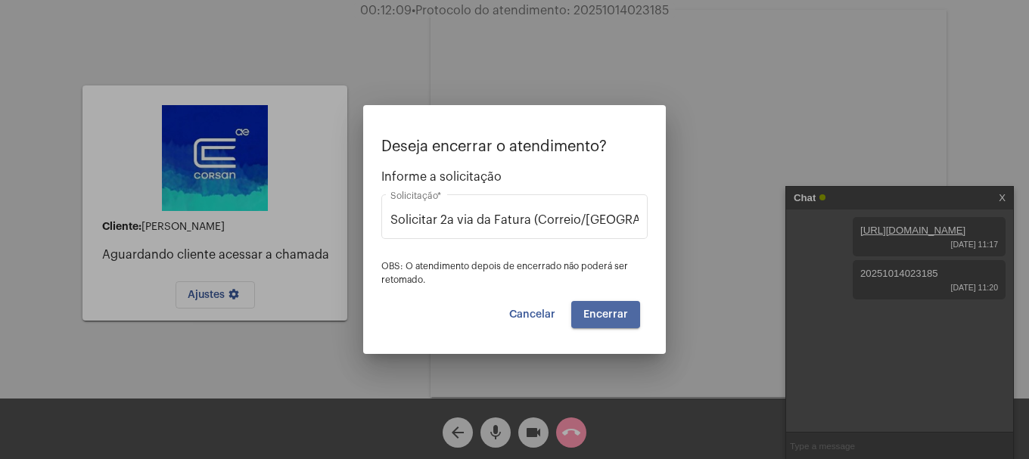
click at [595, 308] on button "Encerrar" at bounding box center [606, 314] width 69 height 27
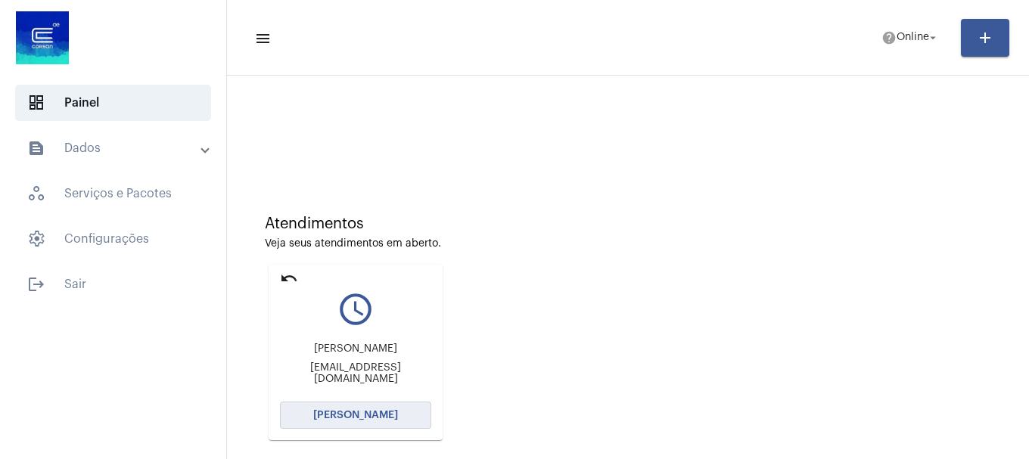
click at [399, 424] on button "[PERSON_NAME]" at bounding box center [355, 415] width 151 height 27
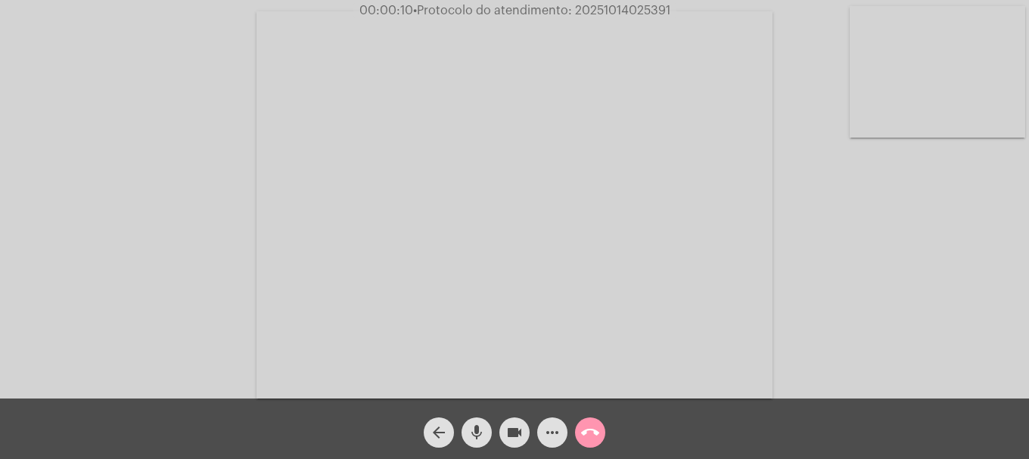
click at [475, 431] on mat-icon "mic" at bounding box center [477, 433] width 18 height 18
click at [481, 433] on mat-icon "mic_off" at bounding box center [477, 433] width 18 height 18
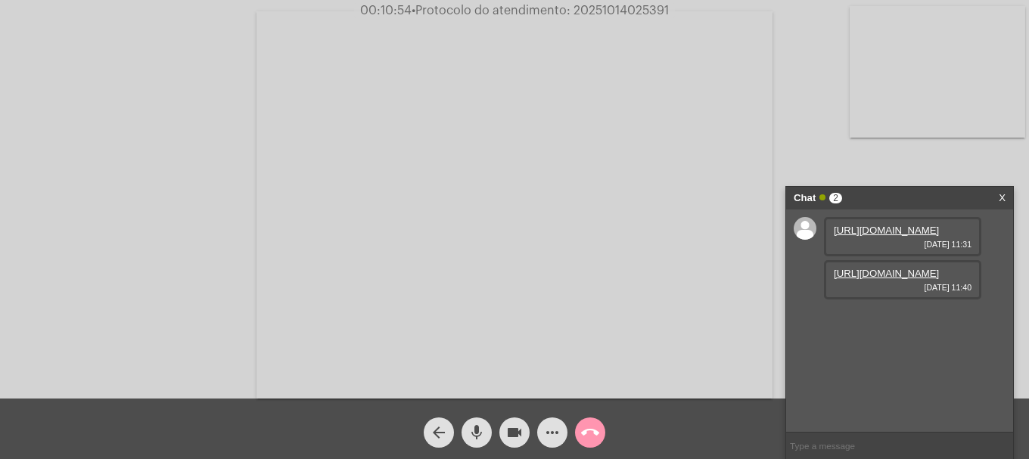
click at [903, 279] on link "[URL][DOMAIN_NAME]" at bounding box center [886, 273] width 105 height 11
click at [908, 236] on link "[URL][DOMAIN_NAME]" at bounding box center [886, 230] width 105 height 11
click at [521, 425] on mat-icon "videocam" at bounding box center [515, 433] width 18 height 18
click at [485, 433] on mat-icon "mic" at bounding box center [477, 433] width 18 height 18
click at [516, 429] on mat-icon "videocam_off" at bounding box center [515, 433] width 18 height 18
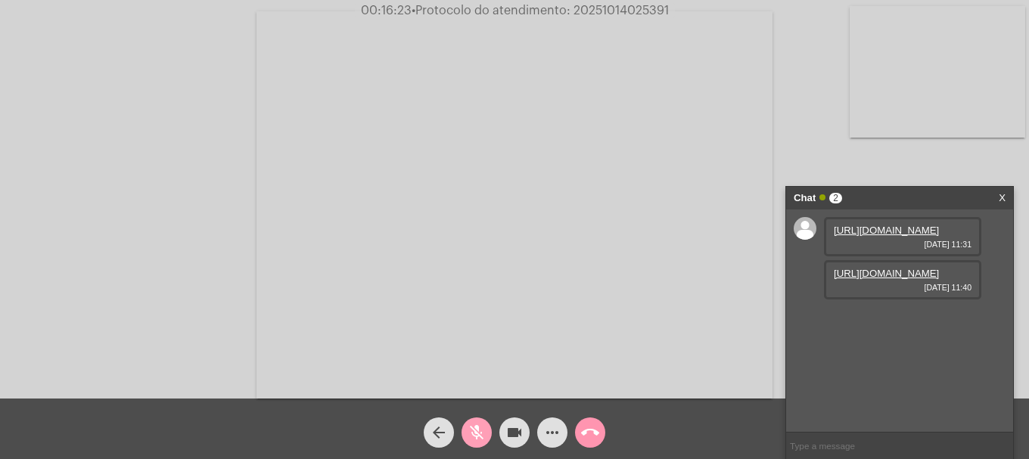
click at [483, 434] on mat-icon "mic_off" at bounding box center [477, 433] width 18 height 18
click at [882, 322] on link "[URL][DOMAIN_NAME]" at bounding box center [886, 316] width 105 height 11
click at [581, 12] on span "• Protocolo do atendimento: 20251014025391" at bounding box center [541, 11] width 257 height 12
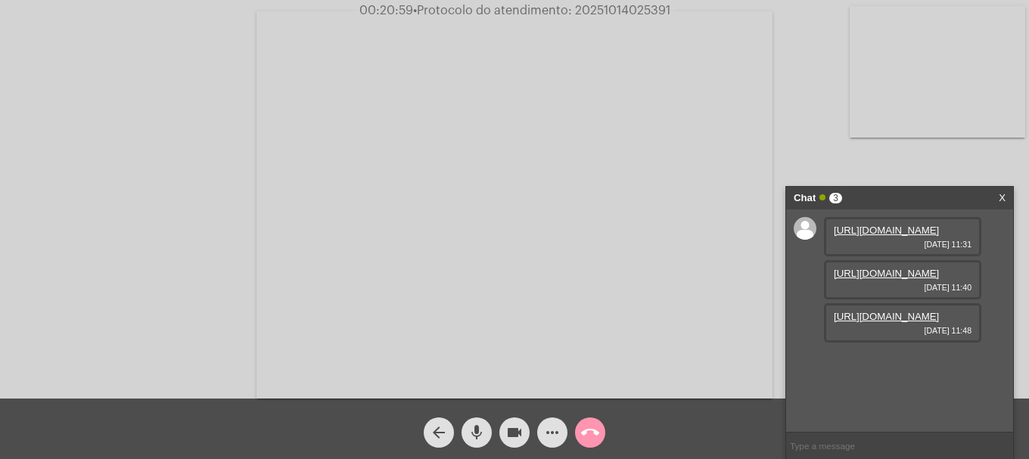
copy span "20251014025391"
click at [872, 445] on input "text" at bounding box center [899, 446] width 227 height 26
paste input "20251014025391"
type input "20251014025391"
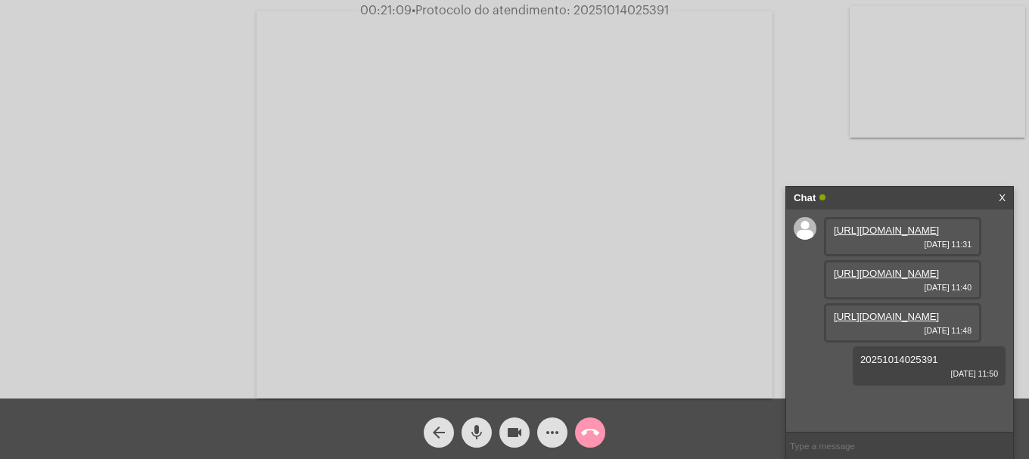
click at [589, 431] on mat-icon "call_end" at bounding box center [590, 433] width 18 height 18
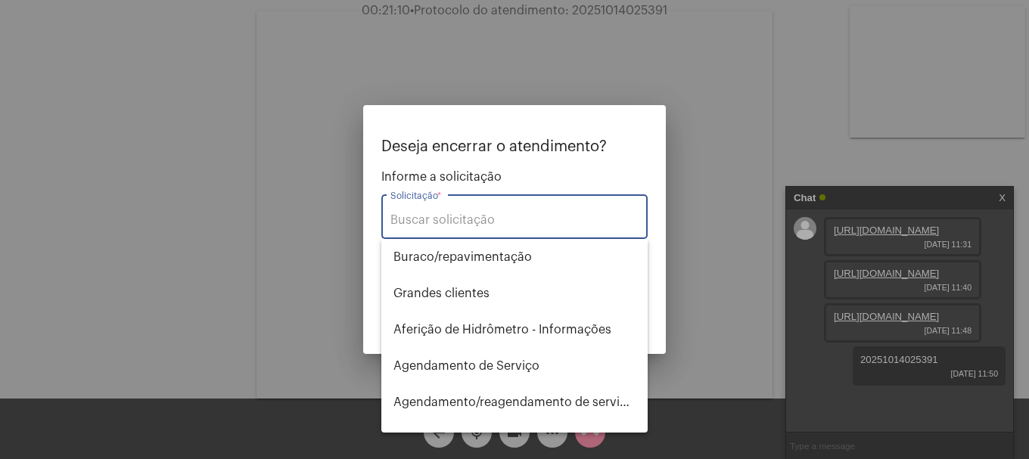
click at [485, 226] on input "Solicitação *" at bounding box center [515, 220] width 248 height 14
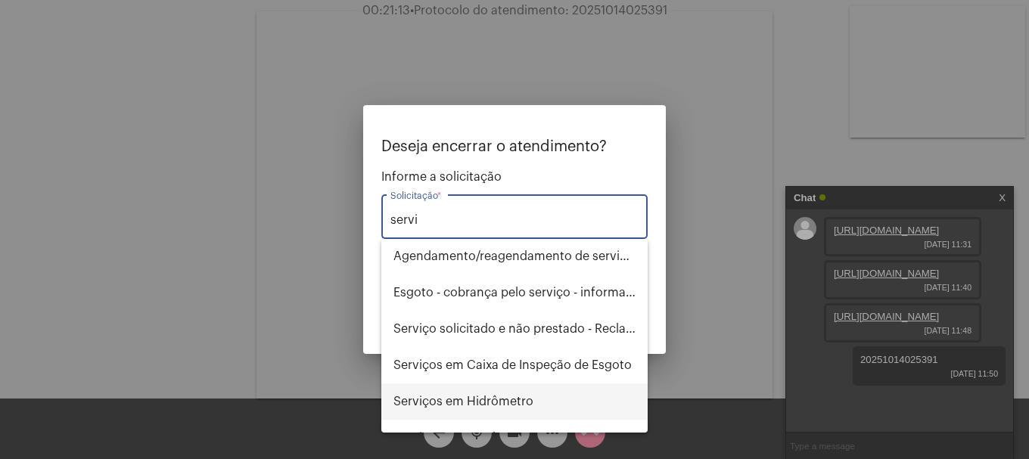
scroll to position [97, 0]
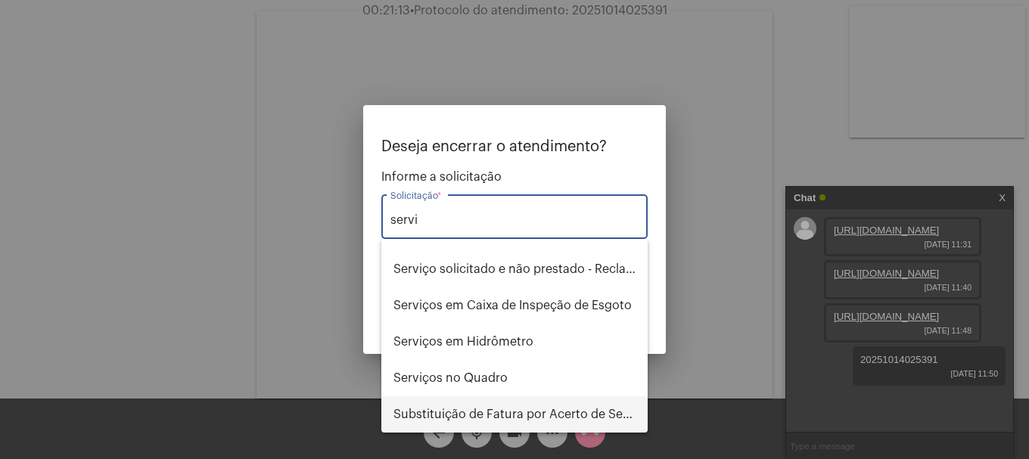
click at [536, 416] on span "Substituição de Fatura por Acerto de Serviço" at bounding box center [515, 415] width 242 height 36
type input "Substituição de Fatura por Acerto de Serviço"
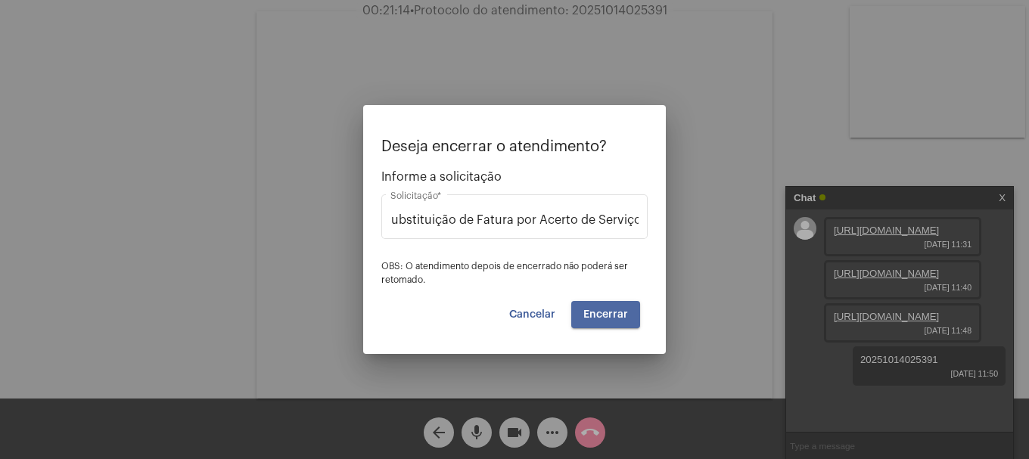
scroll to position [0, 0]
click at [618, 312] on span "Encerrar" at bounding box center [606, 315] width 45 height 11
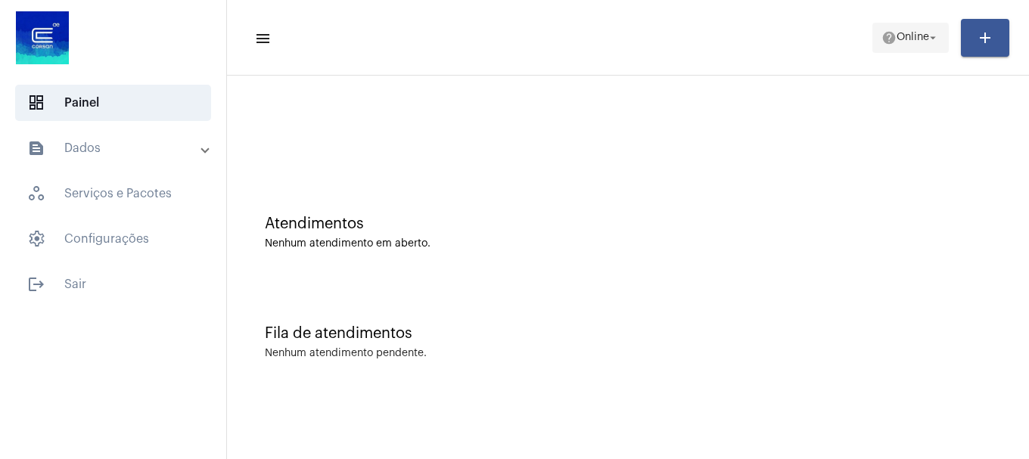
click at [882, 50] on span "help Online arrow_drop_down" at bounding box center [911, 36] width 58 height 27
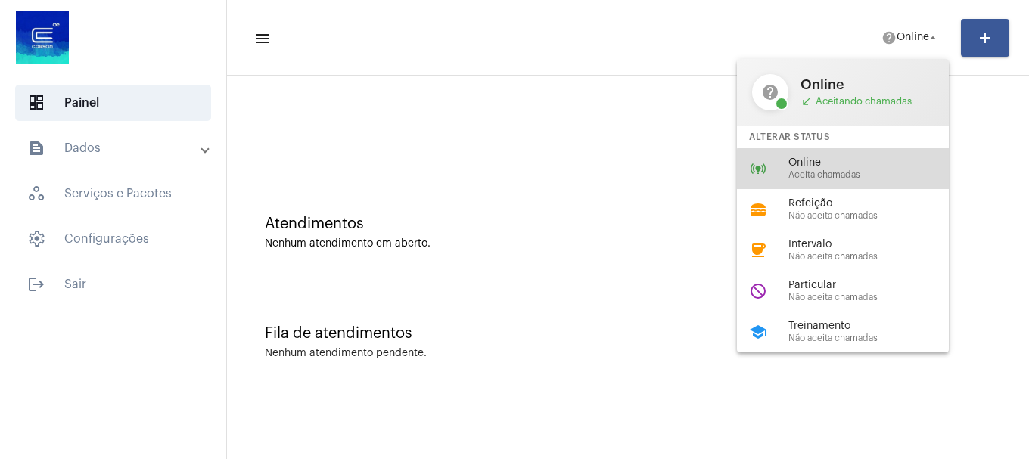
click at [877, 175] on span "Aceita chamadas" at bounding box center [875, 175] width 173 height 10
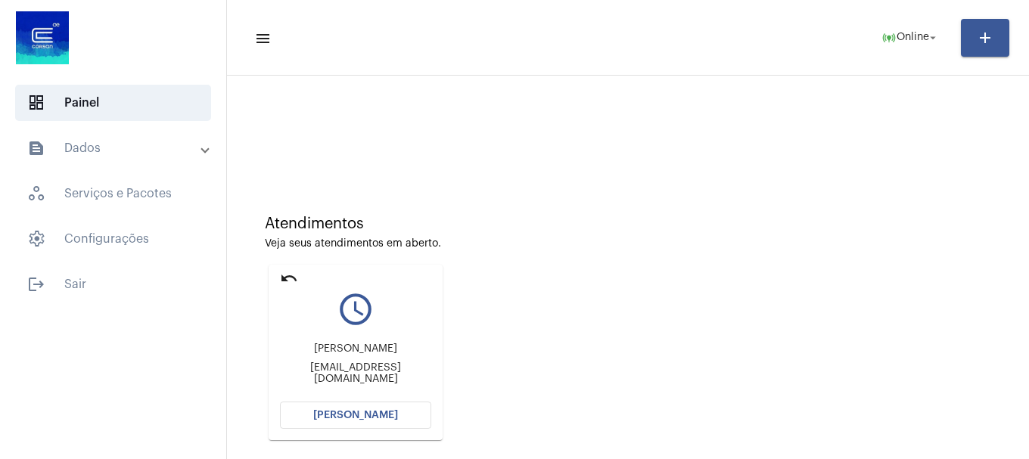
click at [378, 419] on span "[PERSON_NAME]" at bounding box center [355, 415] width 85 height 11
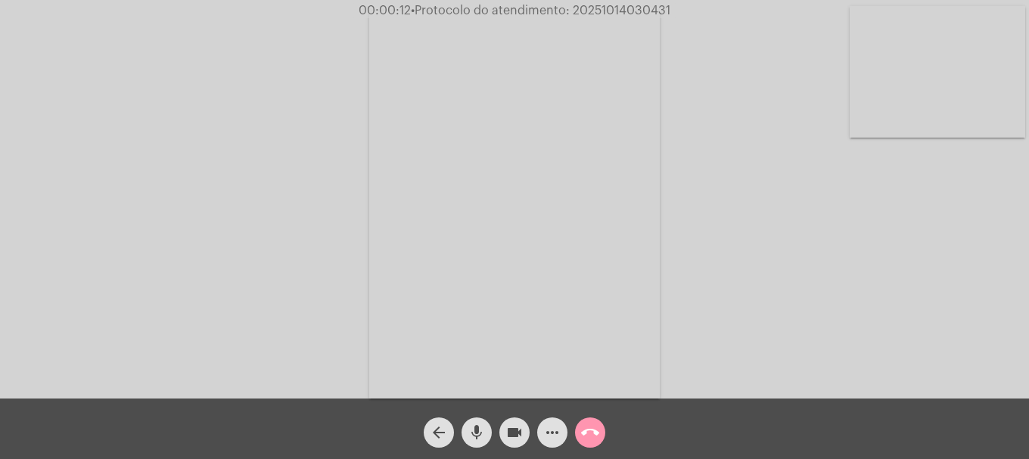
click at [916, 129] on video at bounding box center [938, 72] width 176 height 132
click at [475, 435] on mat-icon "mic" at bounding box center [477, 433] width 18 height 18
click at [210, 245] on video at bounding box center [201, 203] width 176 height 234
click at [469, 436] on mat-icon "mic_off" at bounding box center [477, 433] width 18 height 18
click at [904, 139] on div "Acessando Câmera e Microfone..." at bounding box center [515, 203] width 1026 height 399
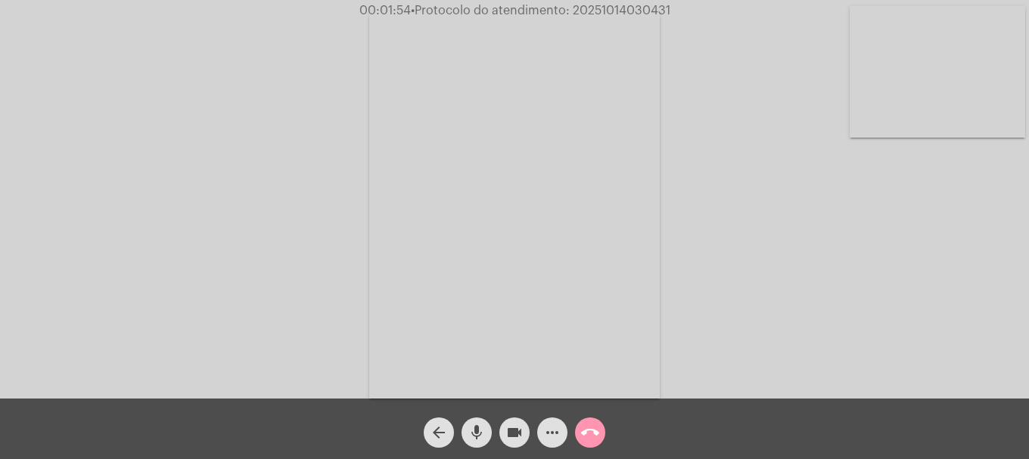
click at [945, 62] on video at bounding box center [938, 72] width 176 height 132
click at [230, 195] on video at bounding box center [201, 203] width 176 height 234
click at [912, 67] on video at bounding box center [938, 72] width 176 height 132
click at [588, 429] on mat-icon "call_end" at bounding box center [590, 433] width 18 height 18
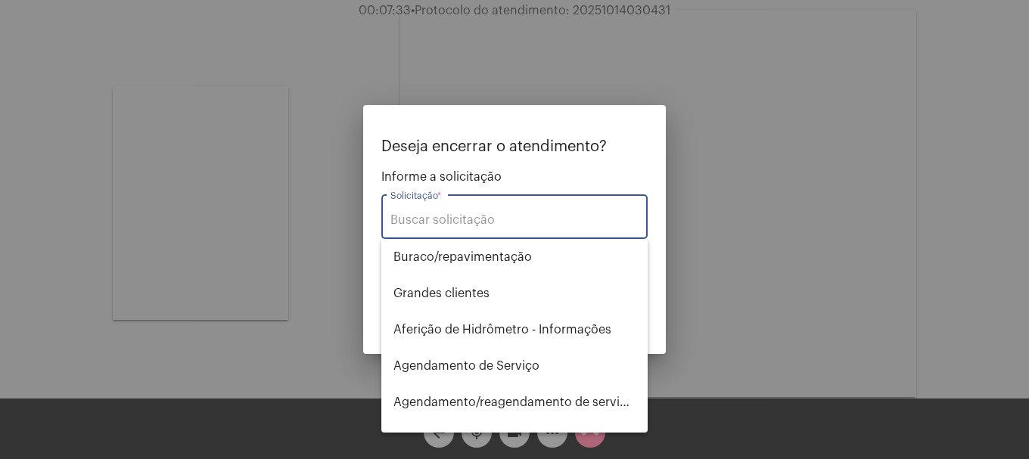
click at [600, 5] on div at bounding box center [514, 229] width 1029 height 459
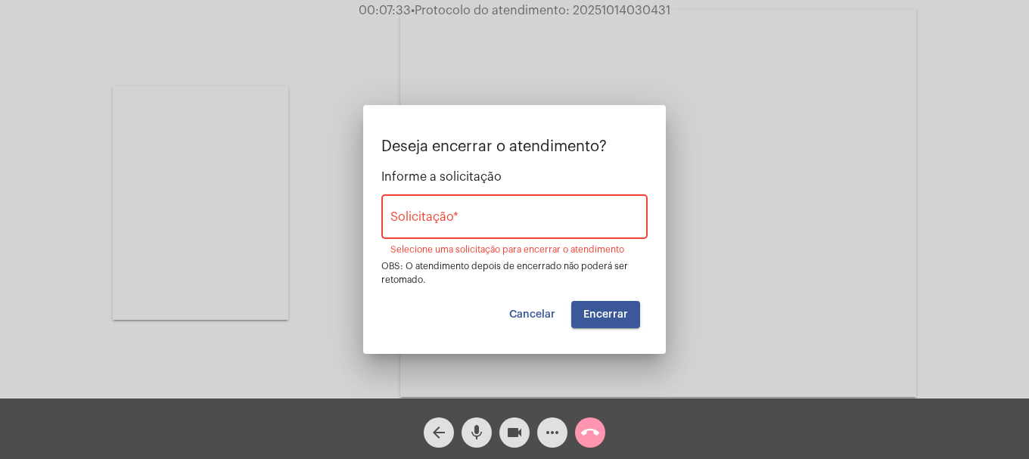
click at [600, 5] on span "• Protocolo do atendimento: 20251014030431" at bounding box center [541, 11] width 260 height 12
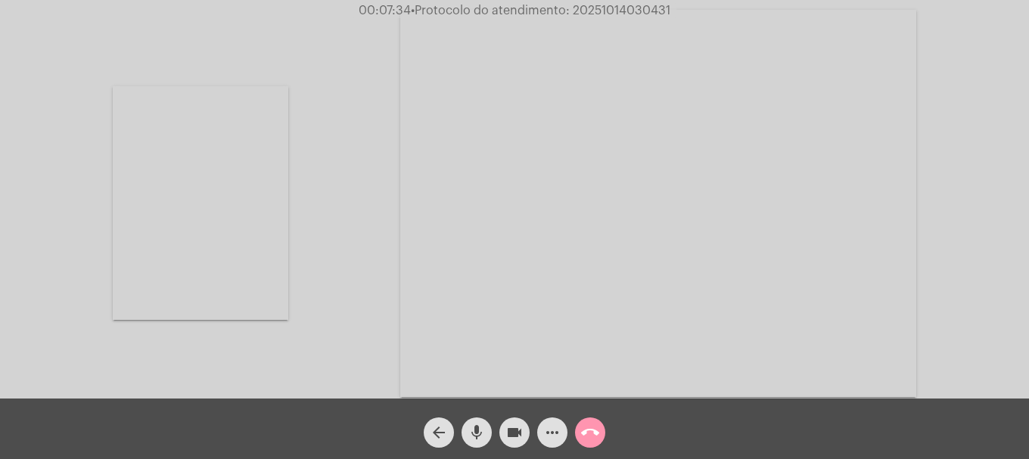
copy span "20251014030431"
click at [542, 439] on button "more_horiz" at bounding box center [552, 433] width 30 height 30
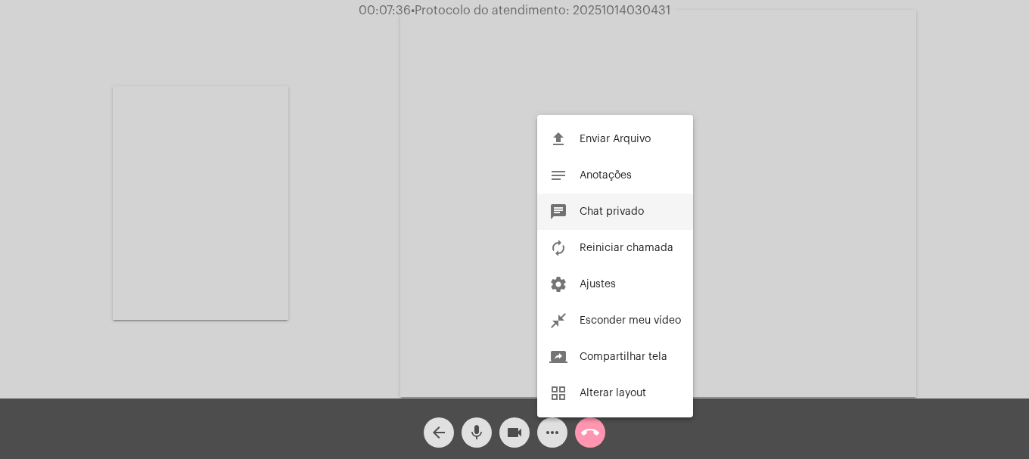
click at [599, 219] on button "chat Chat privado" at bounding box center [615, 212] width 156 height 36
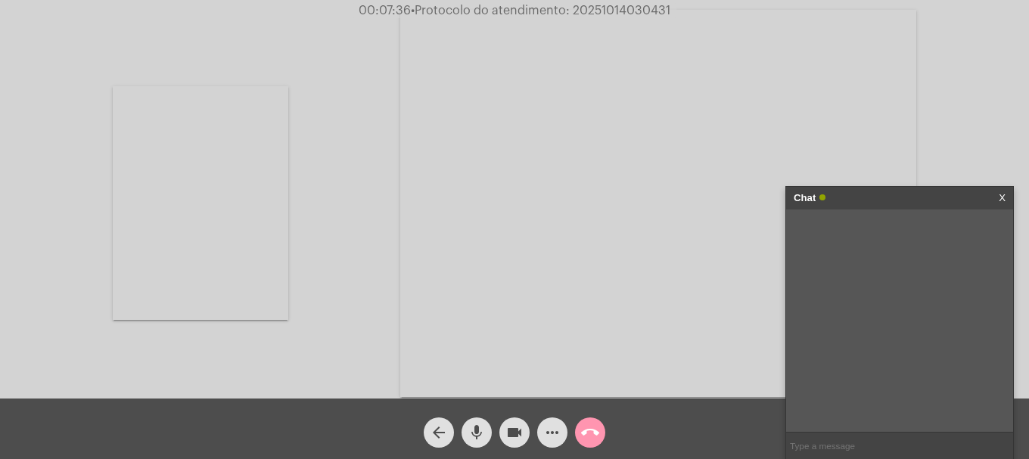
click at [803, 442] on input "text" at bounding box center [899, 446] width 227 height 26
paste input "20251014030431"
type input "20251014030431"
click at [596, 435] on mat-icon "call_end" at bounding box center [590, 433] width 18 height 18
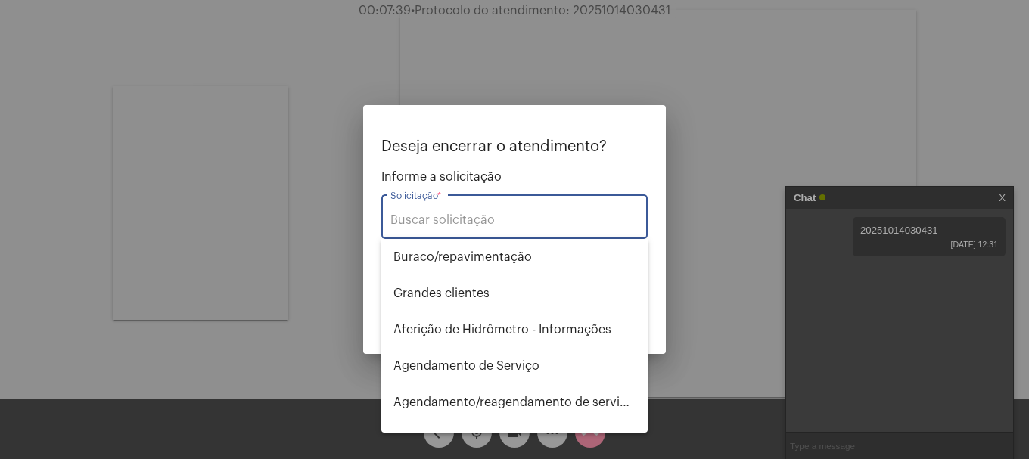
click at [575, 229] on div "Solicitação *" at bounding box center [515, 216] width 248 height 48
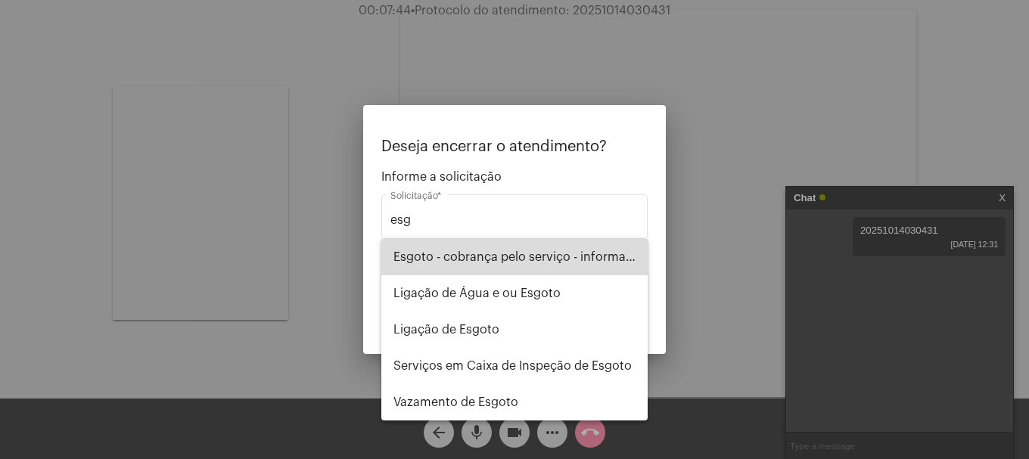
click at [563, 254] on span "Esgoto - cobrança pelo serviço - informações" at bounding box center [515, 257] width 242 height 36
type input "Esgoto - cobrança pelo serviço - informações"
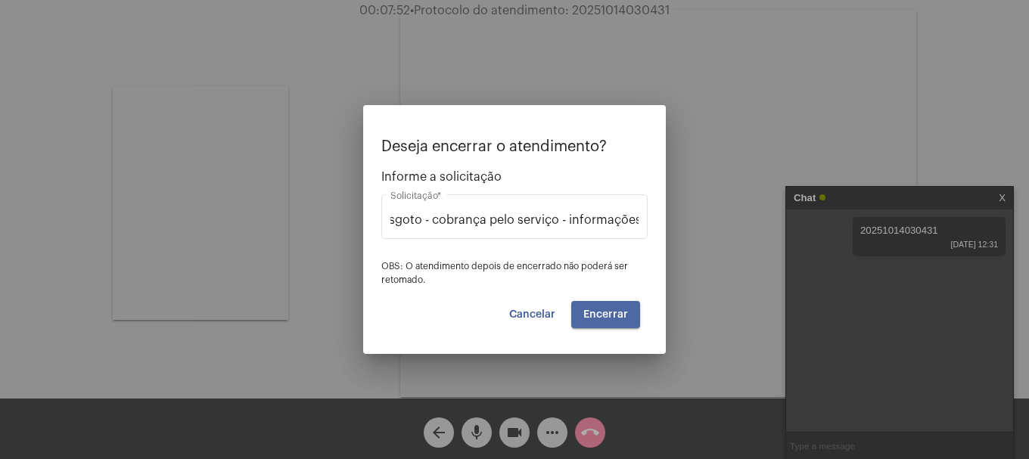
click at [611, 313] on span "Encerrar" at bounding box center [606, 315] width 45 height 11
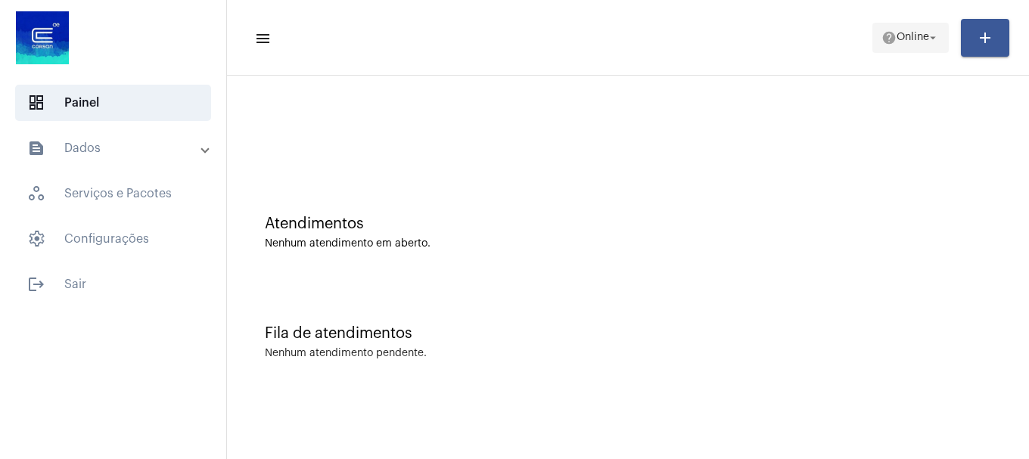
click at [899, 42] on span "Online" at bounding box center [913, 38] width 33 height 11
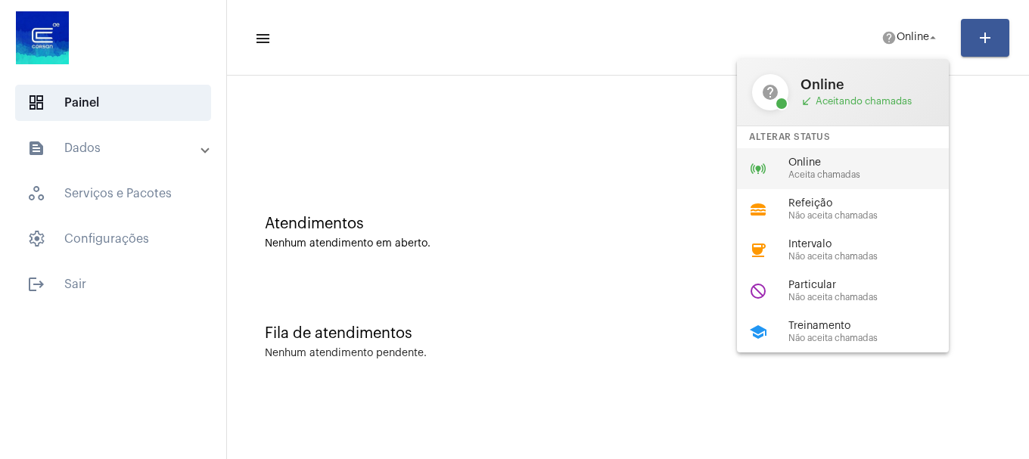
click at [836, 176] on span "Aceita chamadas" at bounding box center [875, 175] width 173 height 10
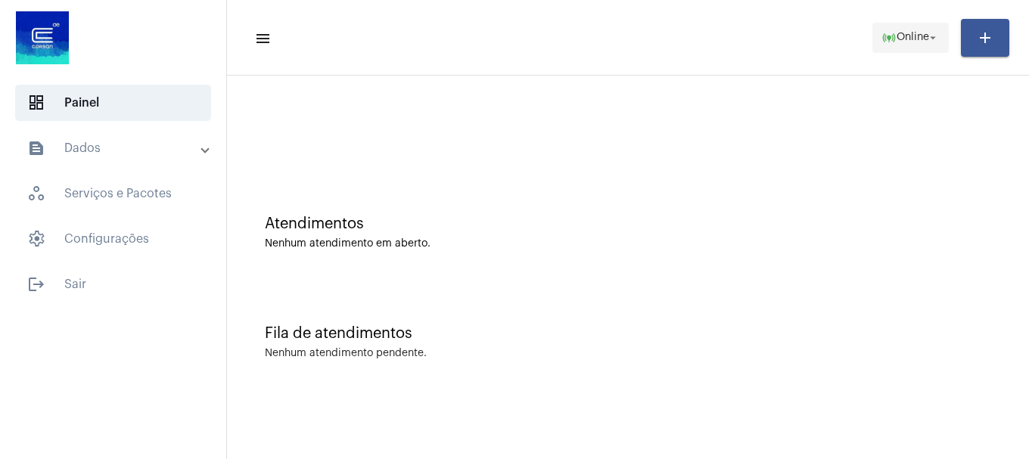
click at [874, 41] on button "online_prediction Online arrow_drop_down" at bounding box center [911, 38] width 76 height 30
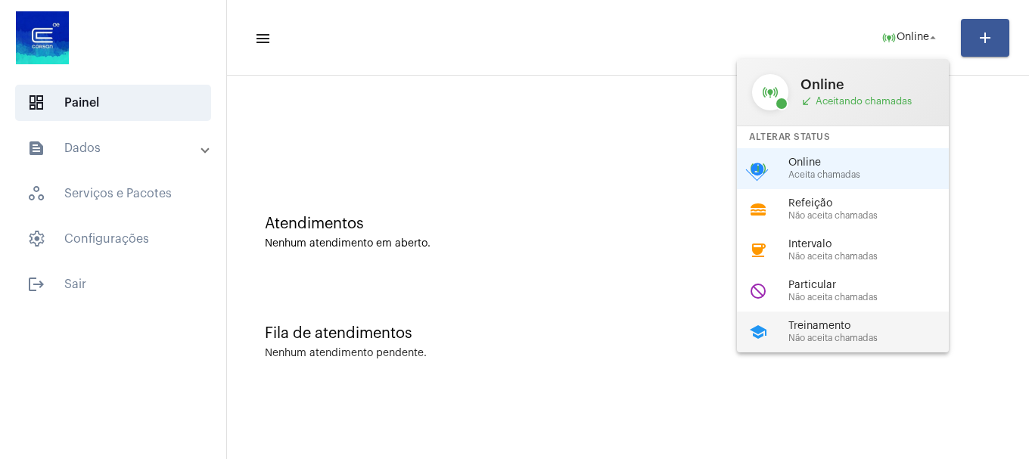
click at [829, 327] on span "Treinamento" at bounding box center [875, 326] width 173 height 11
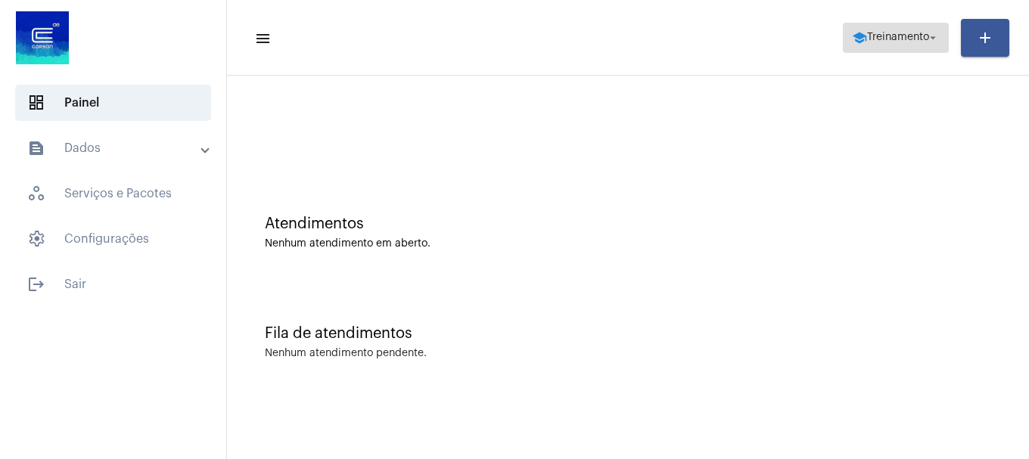
click at [927, 42] on mat-icon "arrow_drop_down" at bounding box center [934, 38] width 14 height 14
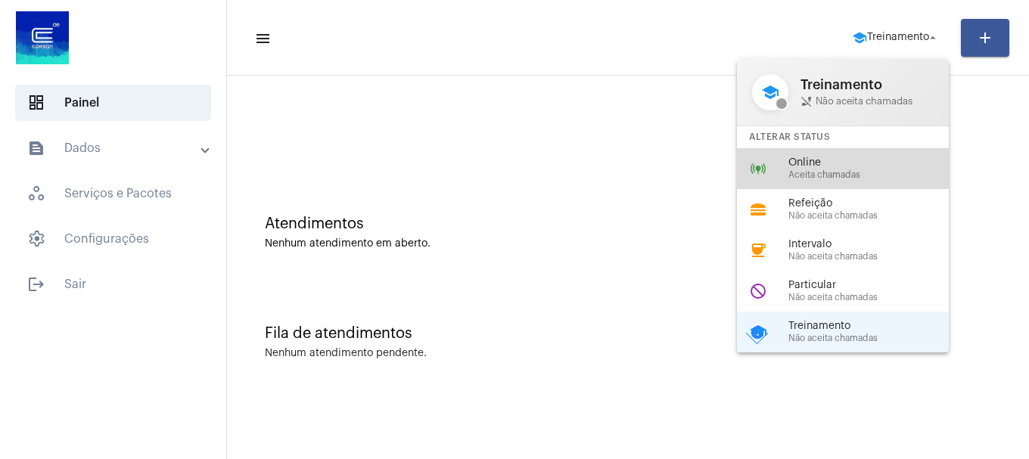
click at [827, 180] on div "online_prediction Online Aceita chamadas" at bounding box center [855, 168] width 236 height 41
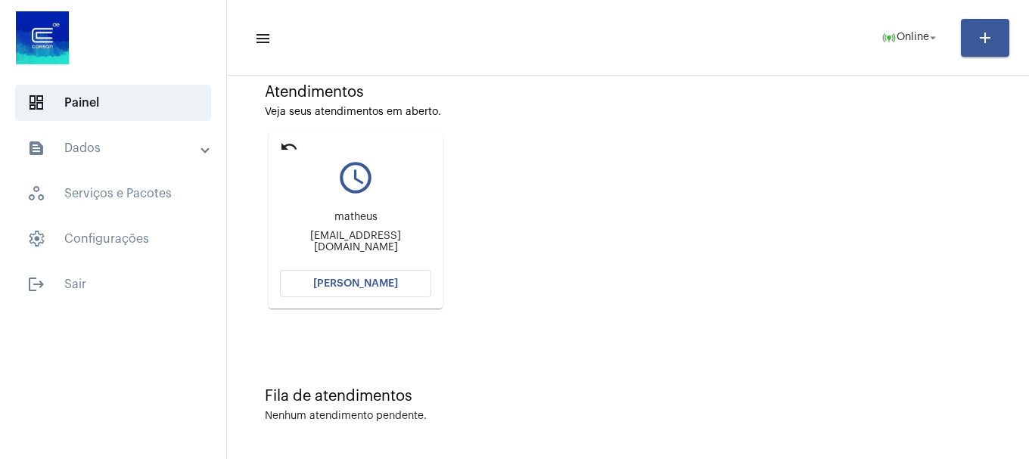
scroll to position [132, 0]
click at [325, 285] on span "[PERSON_NAME]" at bounding box center [355, 283] width 85 height 11
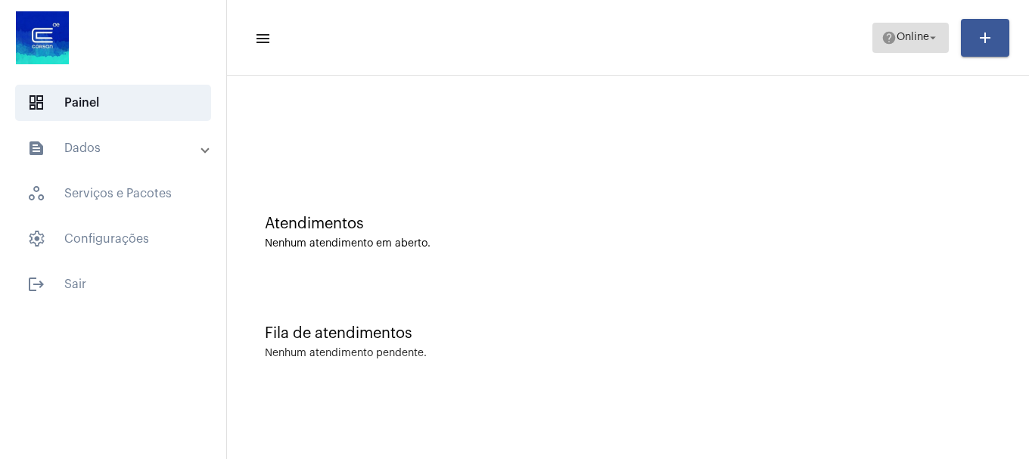
click at [911, 48] on span "help Online arrow_drop_down" at bounding box center [911, 36] width 58 height 27
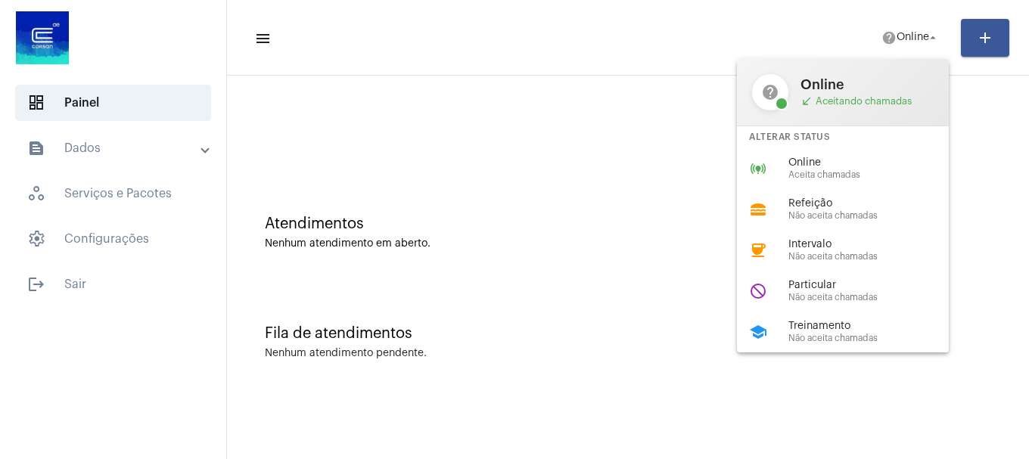
click at [808, 139] on div "Alterar Status" at bounding box center [843, 137] width 212 height 22
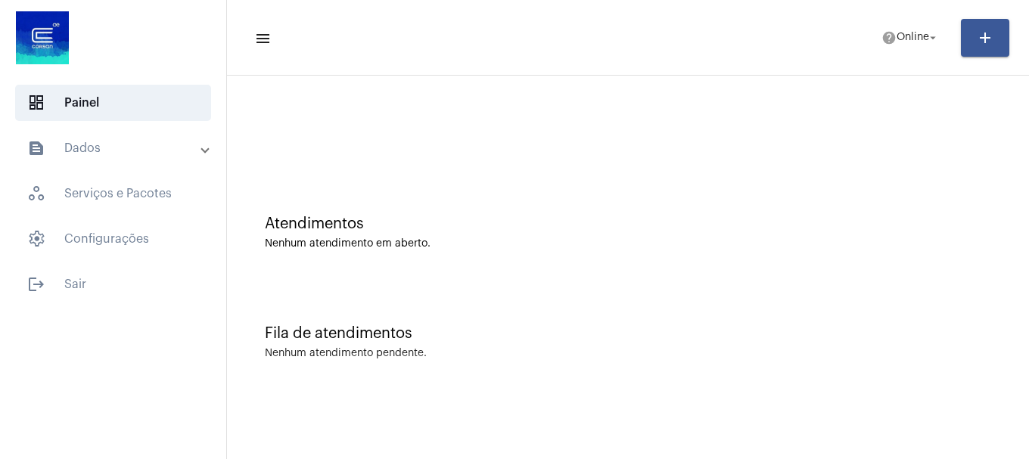
drag, startPoint x: 805, startPoint y: 164, endPoint x: 811, endPoint y: 153, distance: 12.9
click at [807, 160] on div at bounding box center [628, 126] width 787 height 87
click at [899, 52] on button "help Online arrow_drop_down" at bounding box center [911, 38] width 76 height 30
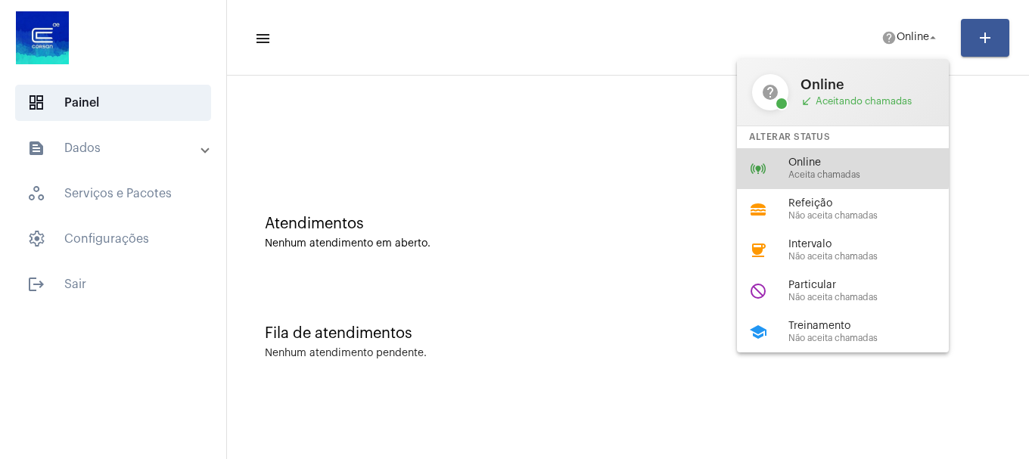
click at [796, 165] on span "Online" at bounding box center [875, 162] width 173 height 11
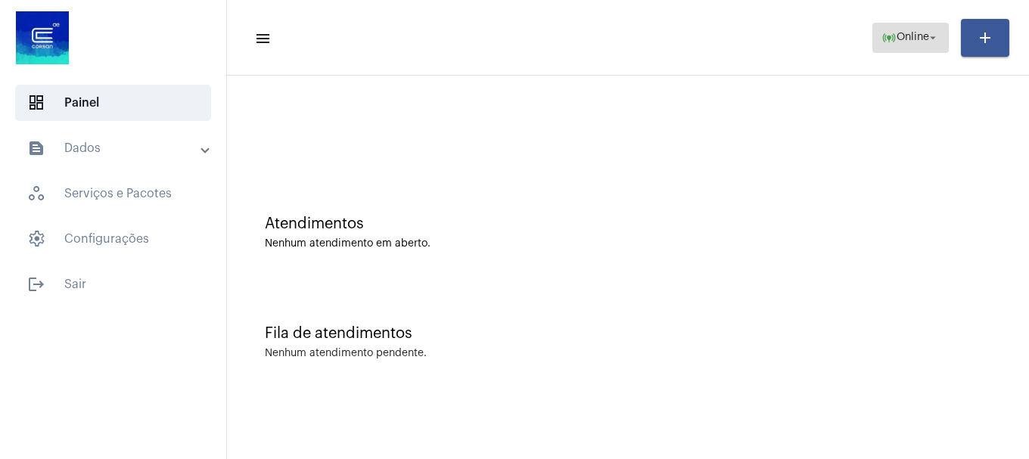
click at [882, 42] on mat-icon "online_prediction" at bounding box center [889, 37] width 15 height 15
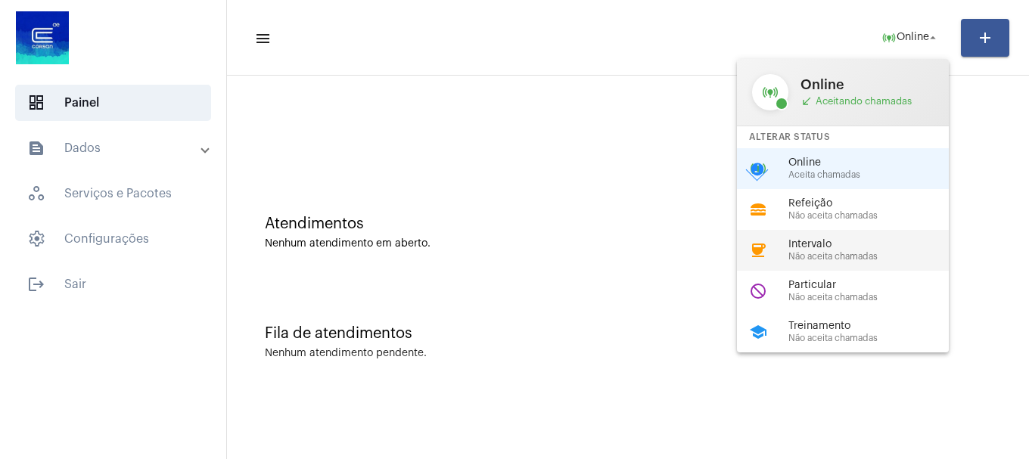
click at [810, 254] on span "Não aceita chamadas" at bounding box center [875, 257] width 173 height 10
